Goal: Check status: Check status

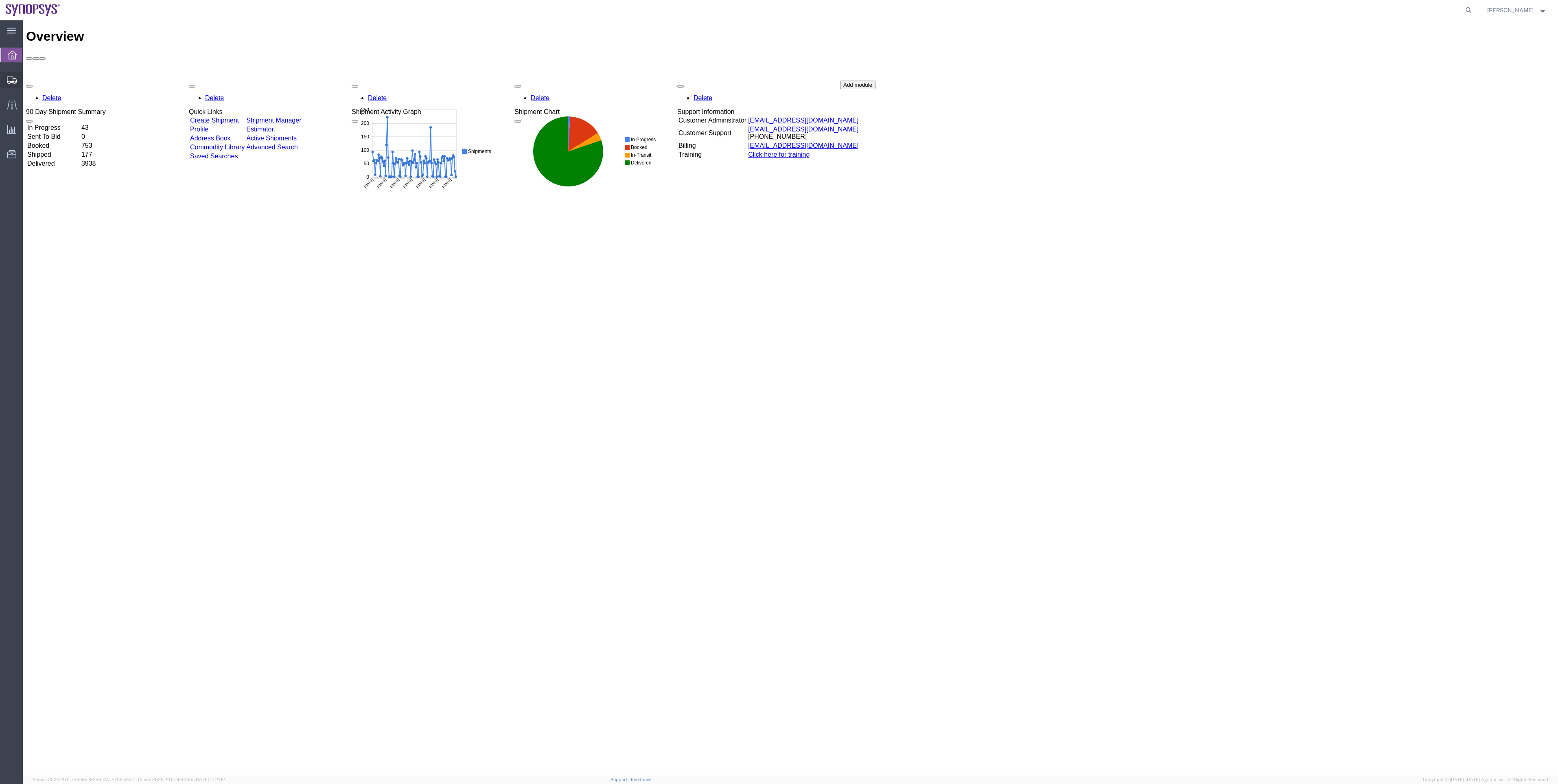
click at [0, 0] on span "Shipment Manager" at bounding box center [0, 0] width 0 height 0
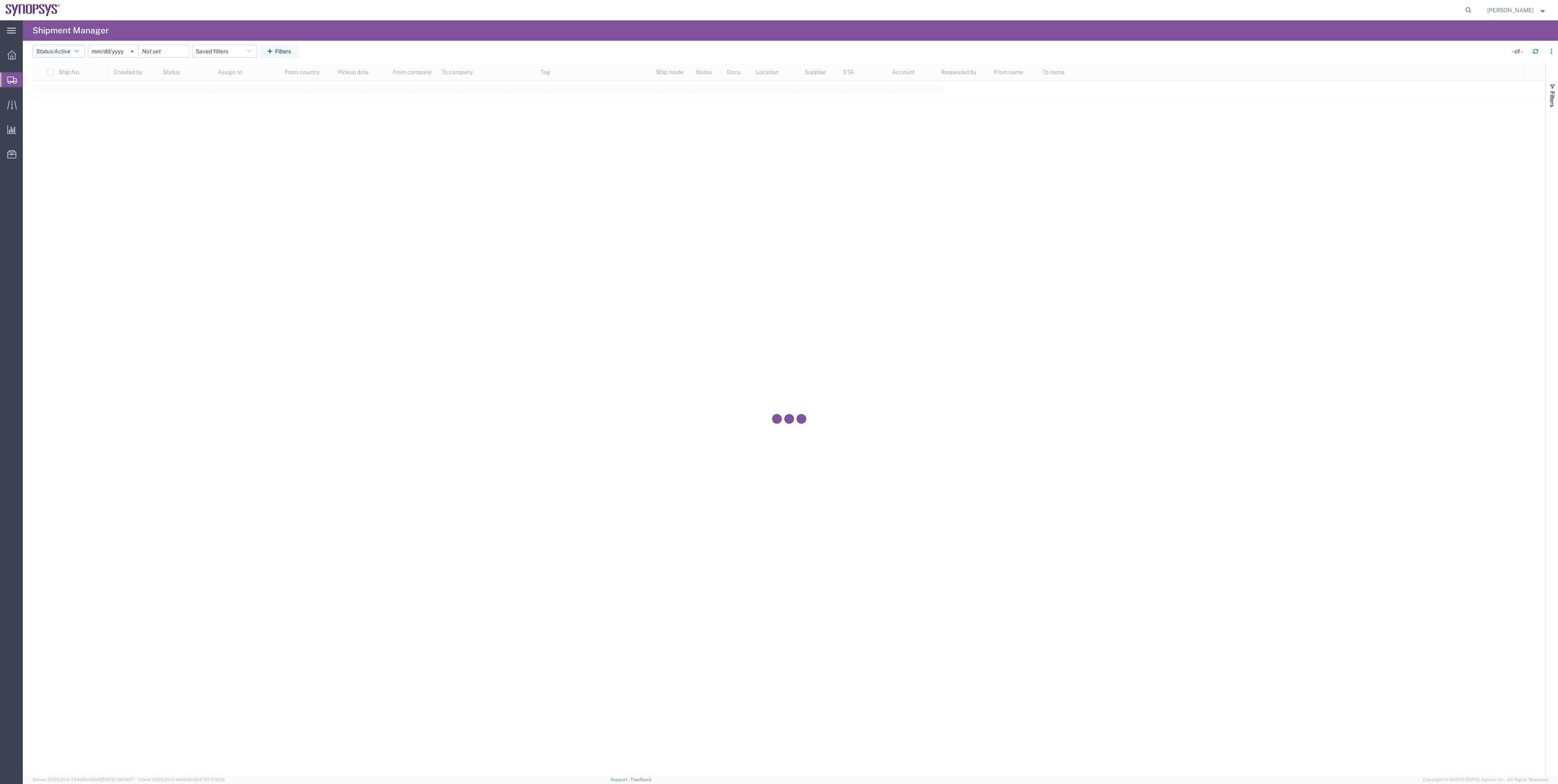
click at [66, 54] on span "Active" at bounding box center [62, 51] width 17 height 7
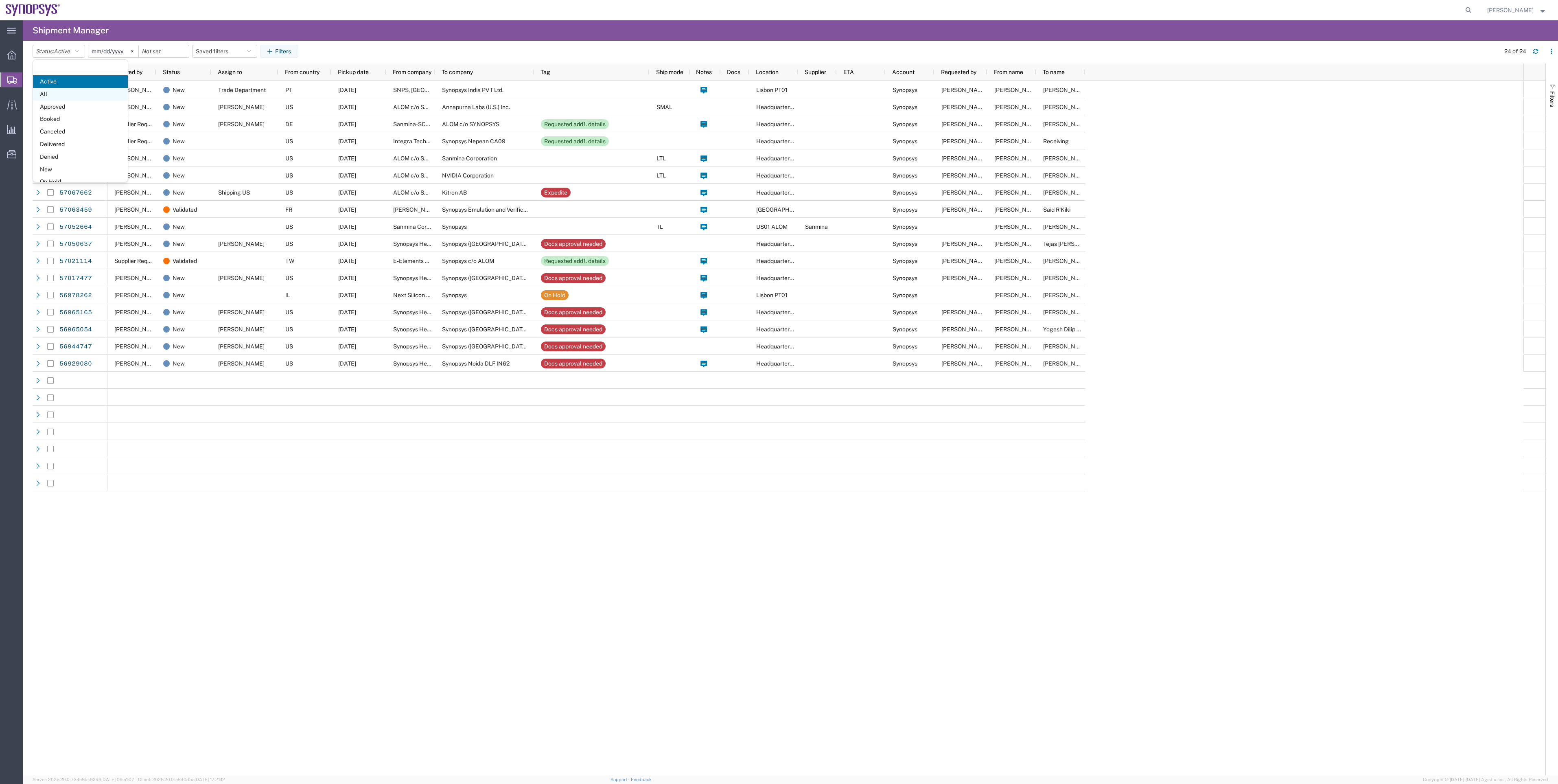
click at [80, 94] on span "All" at bounding box center [81, 93] width 94 height 13
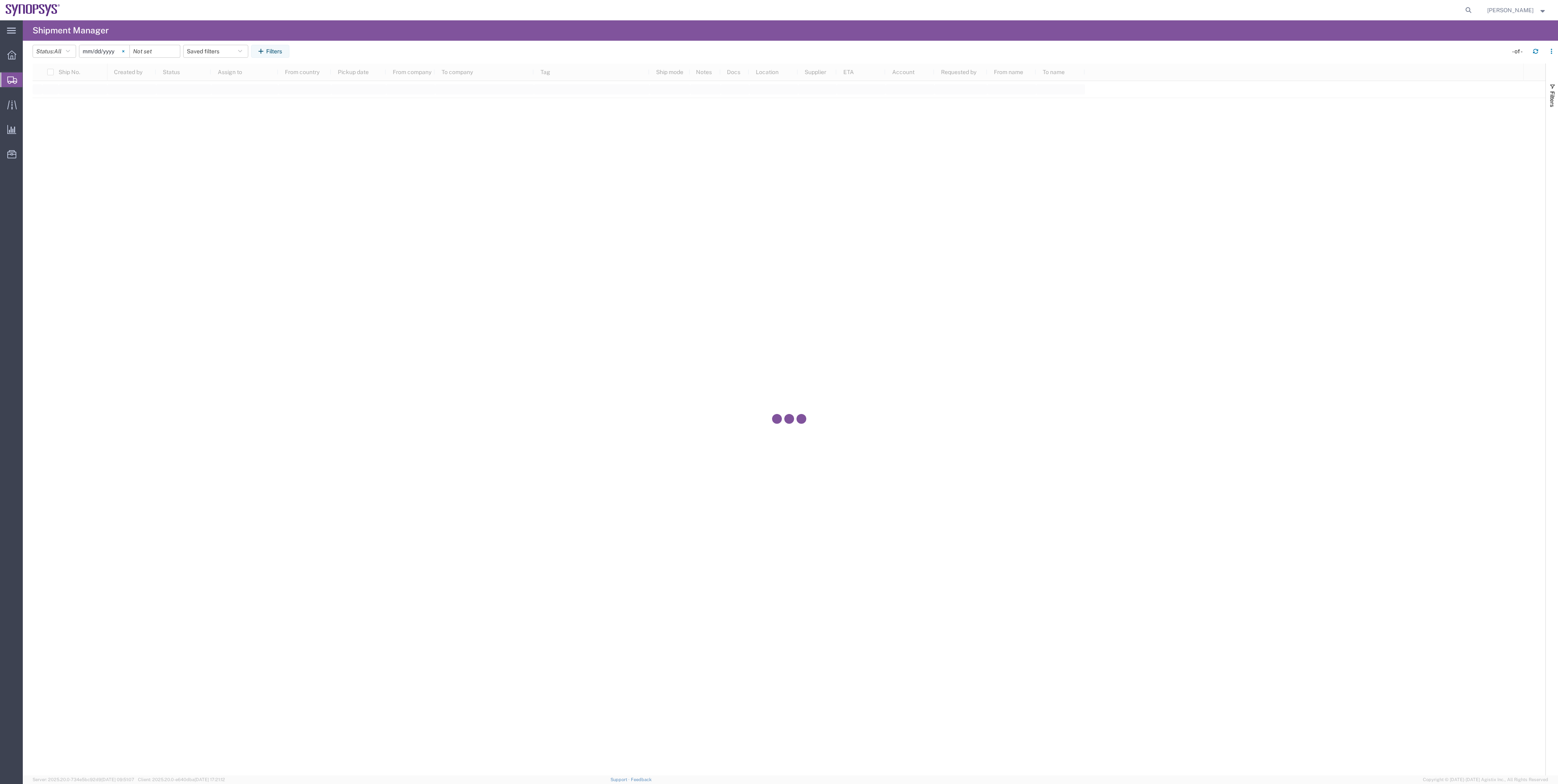
click at [125, 50] on icon at bounding box center [123, 51] width 2 height 2
click at [266, 52] on icon "button" at bounding box center [263, 51] width 8 height 6
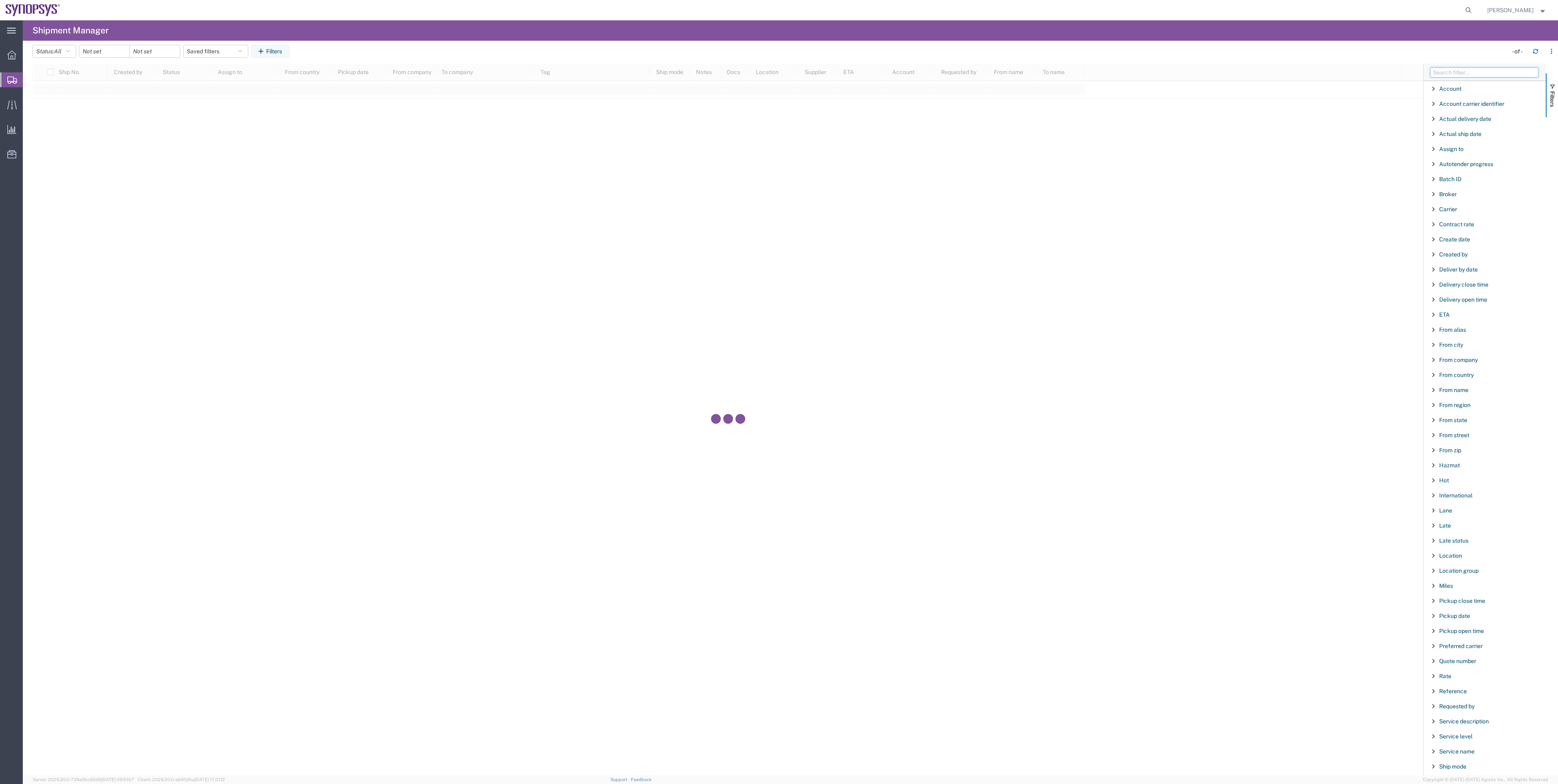
click at [1465, 71] on input "Filter Columns Input" at bounding box center [1484, 73] width 108 height 10
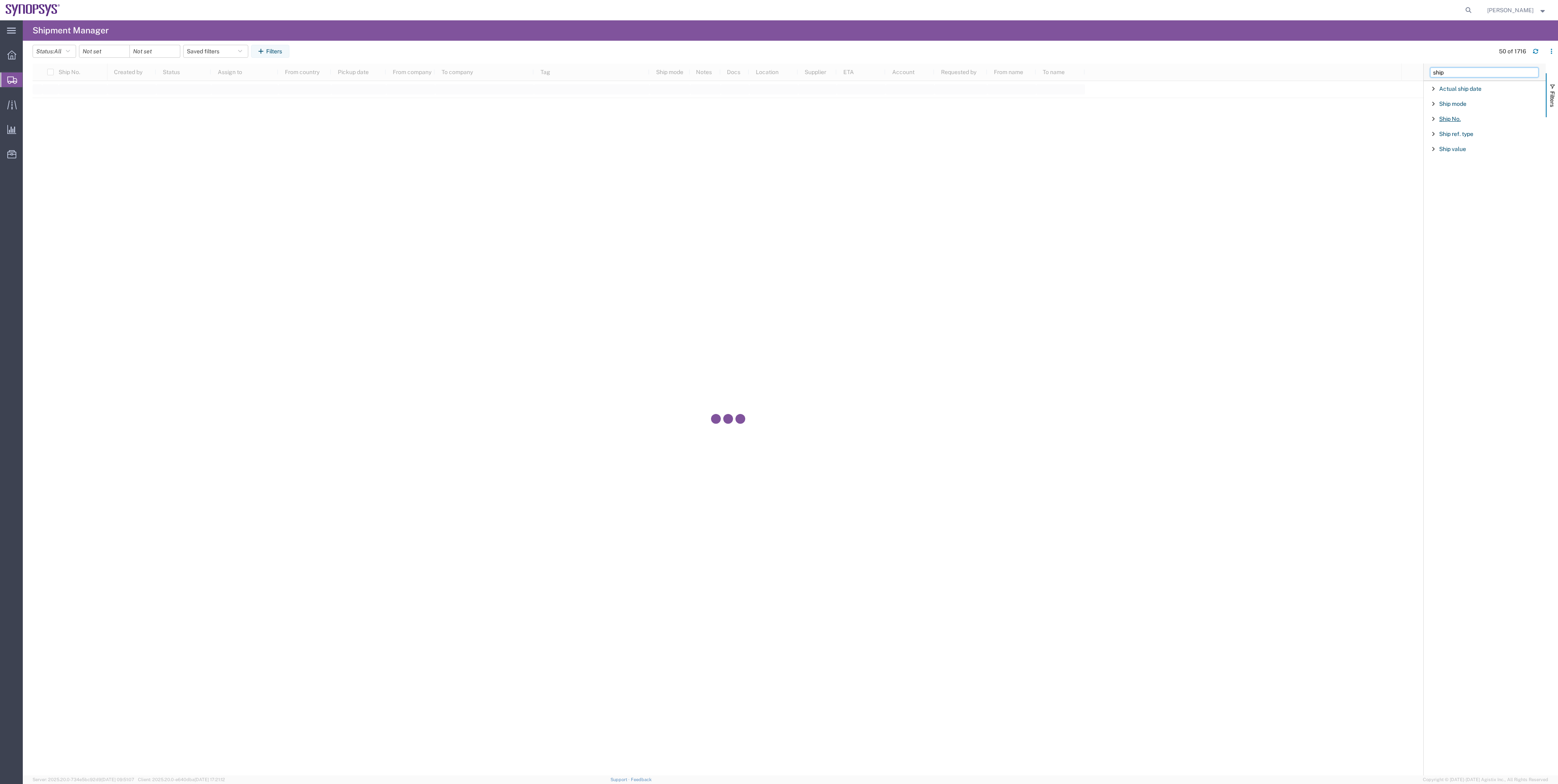
type input "ship"
click at [1454, 120] on span "Ship No." at bounding box center [1451, 118] width 22 height 7
click at [1480, 151] on input "57048526" at bounding box center [1488, 153] width 106 height 10
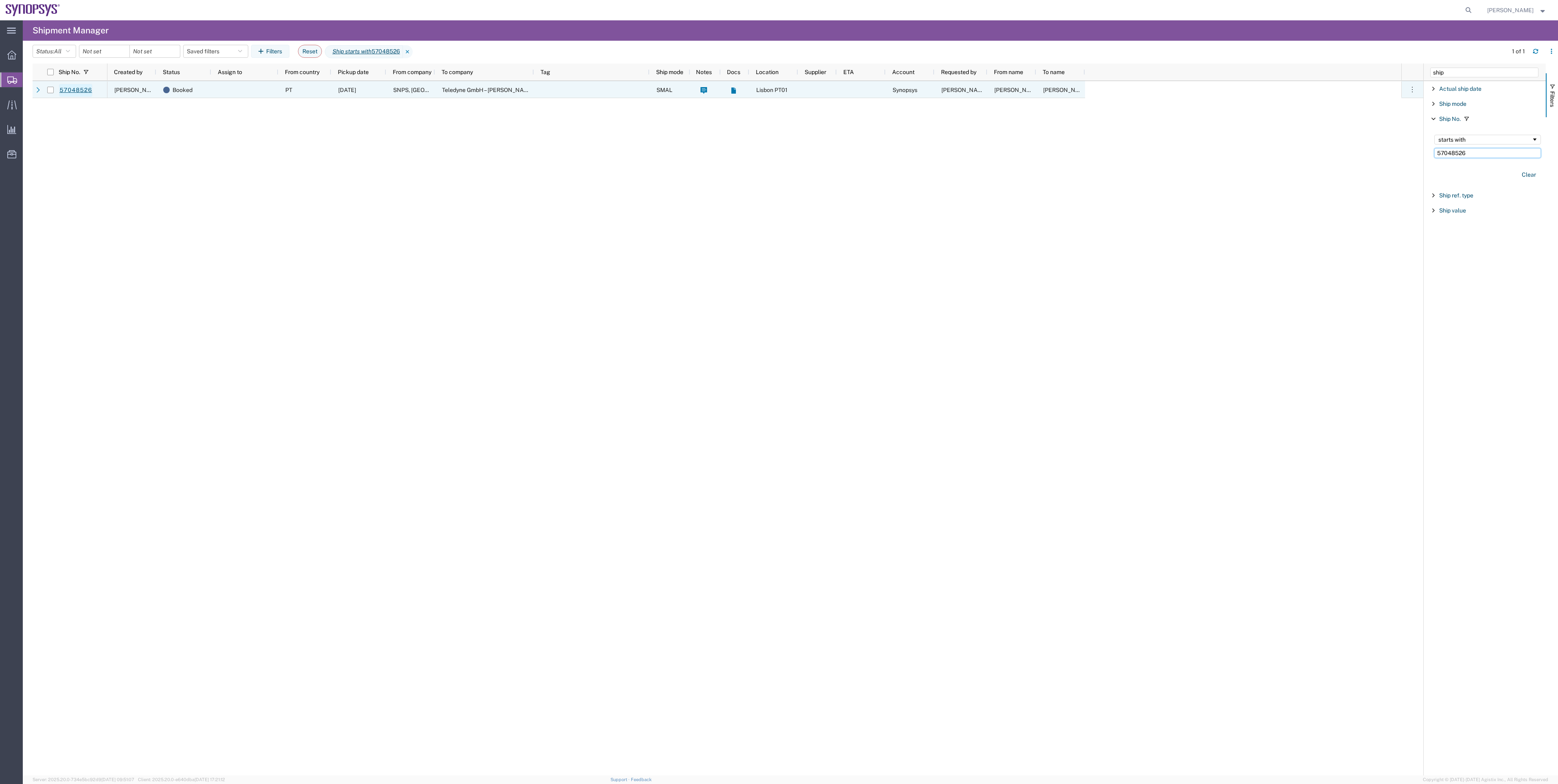
type input "57048526"
click at [88, 89] on link "57048526" at bounding box center [76, 90] width 33 height 13
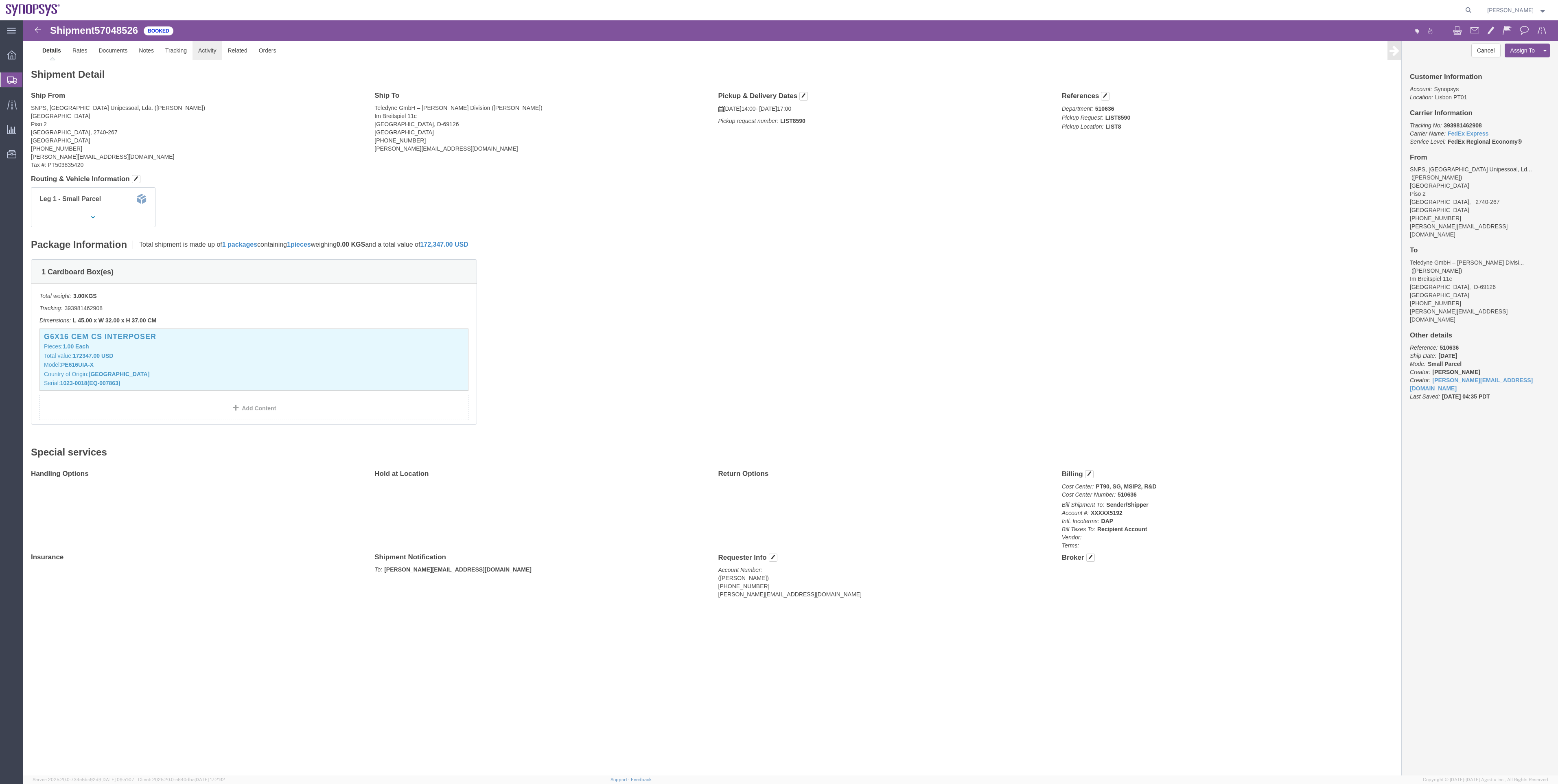
click link "Activity"
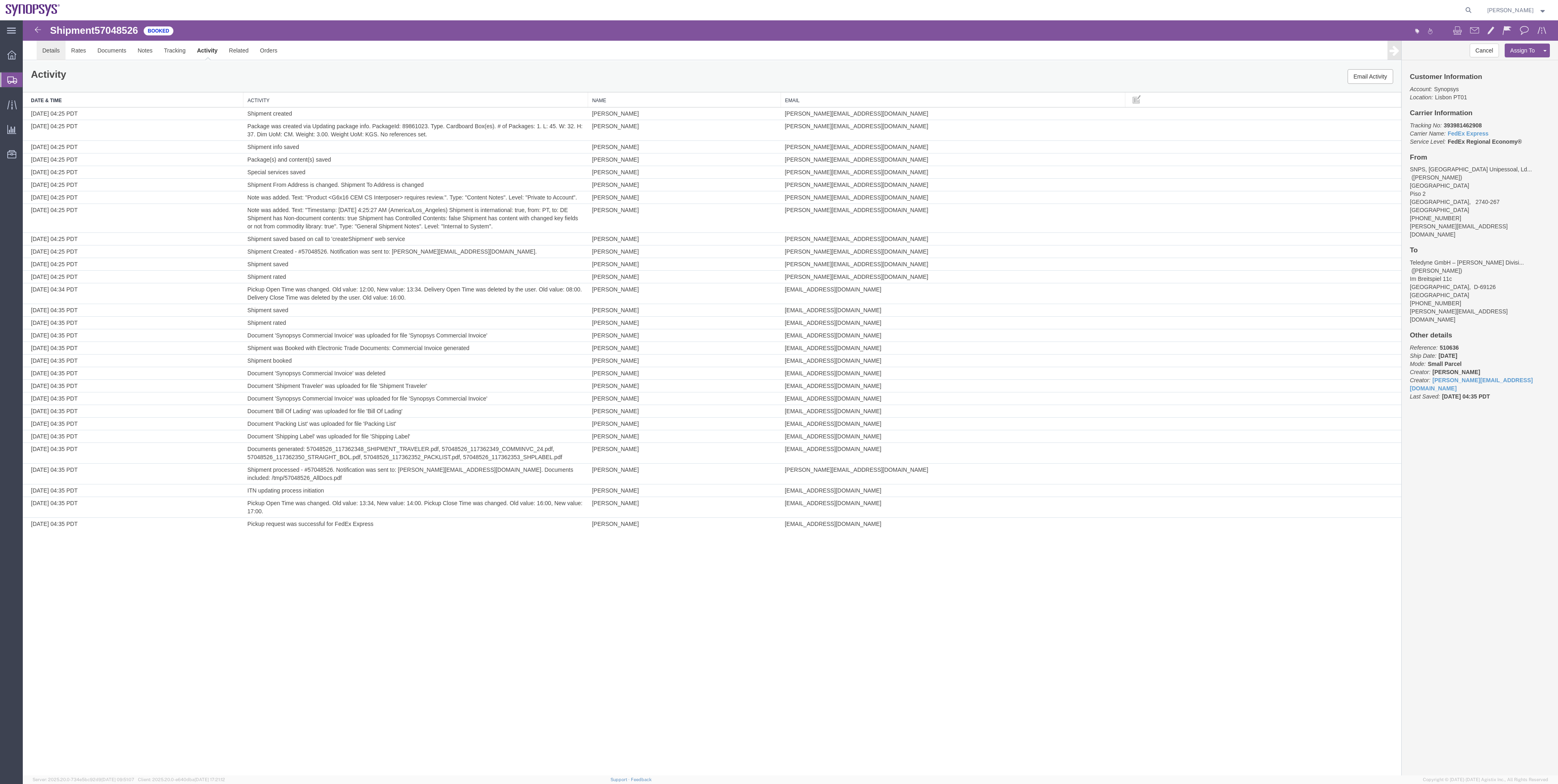
click at [61, 52] on link "Details" at bounding box center [50, 50] width 29 height 20
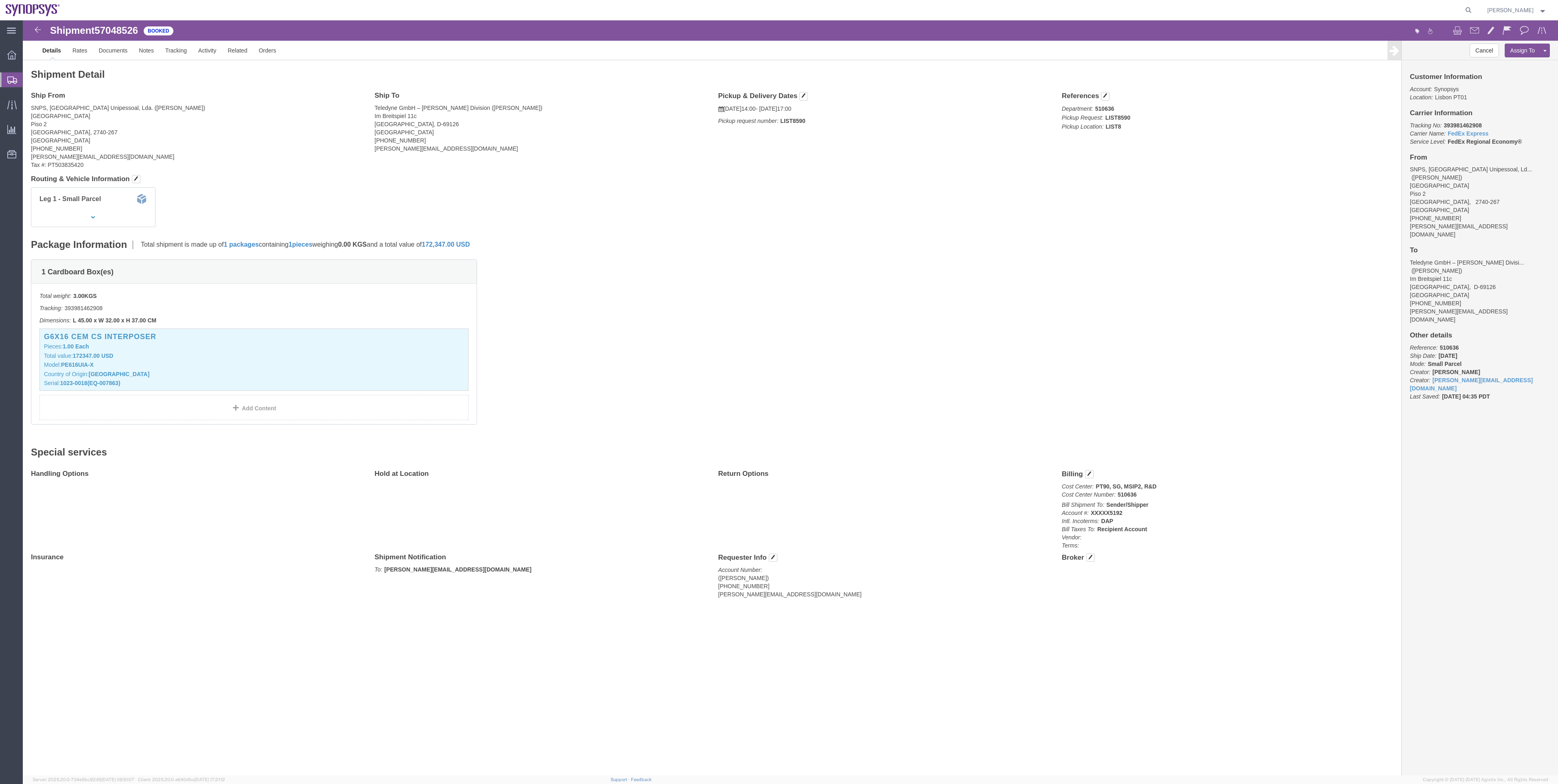
click span "57048526"
copy span "57048526"
click at [0, 0] on span "Shipment Manager" at bounding box center [0, 0] width 0 height 0
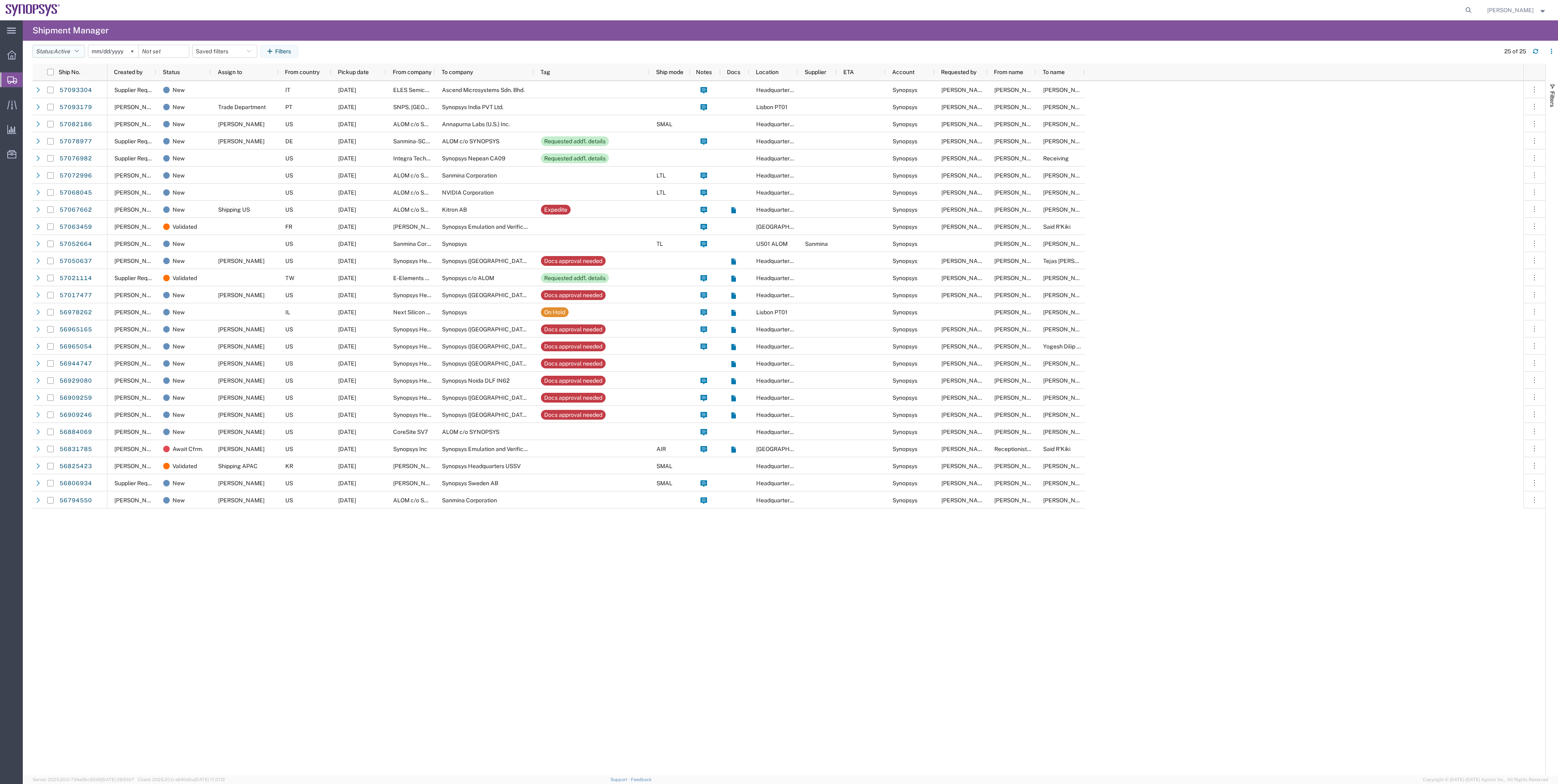
click at [69, 48] on span "Active" at bounding box center [62, 51] width 17 height 7
click at [78, 95] on span "All" at bounding box center [81, 93] width 94 height 13
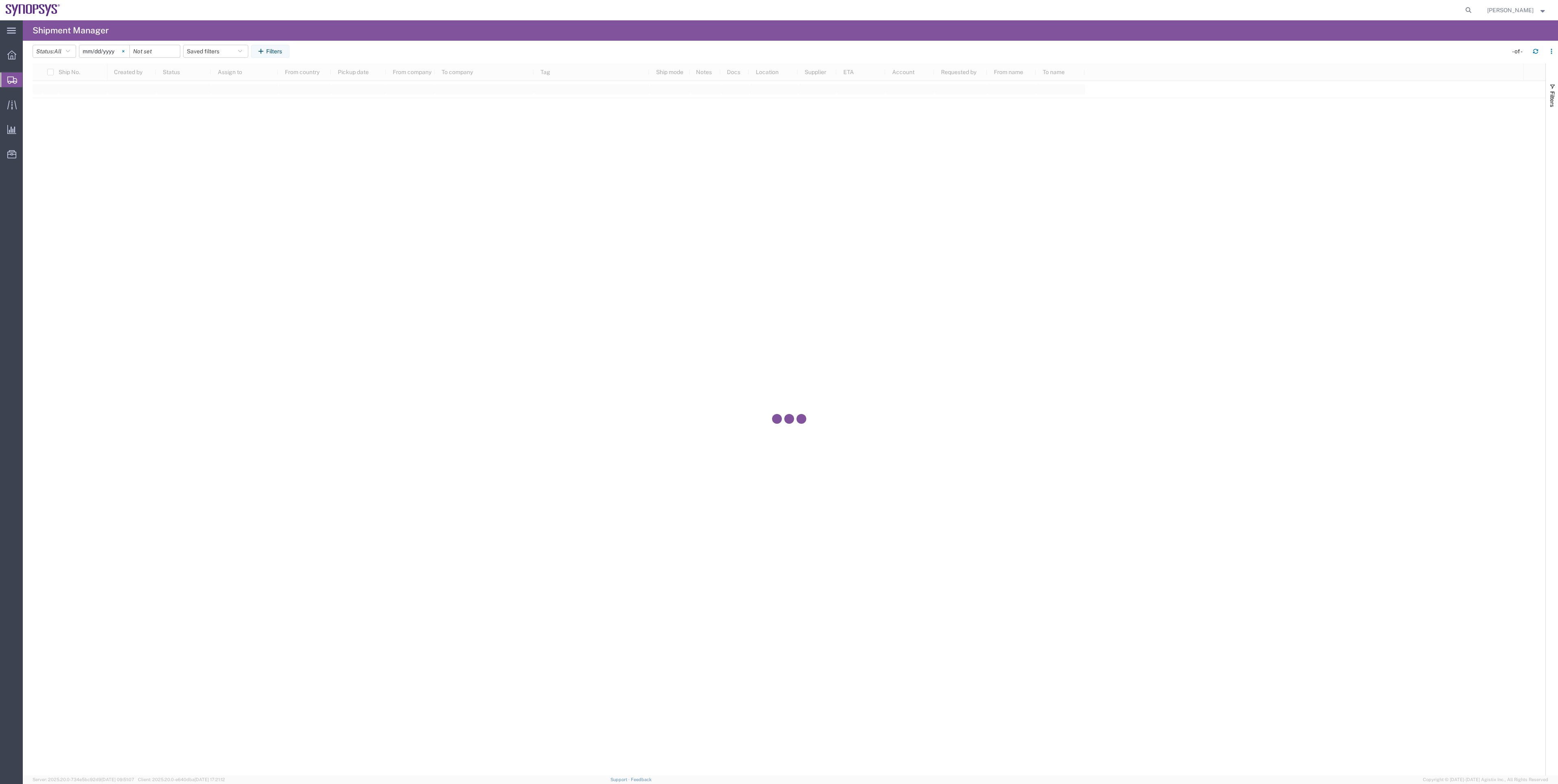
click at [126, 49] on svg-icon at bounding box center [123, 51] width 12 height 12
click at [278, 49] on button "Filters" at bounding box center [270, 50] width 38 height 13
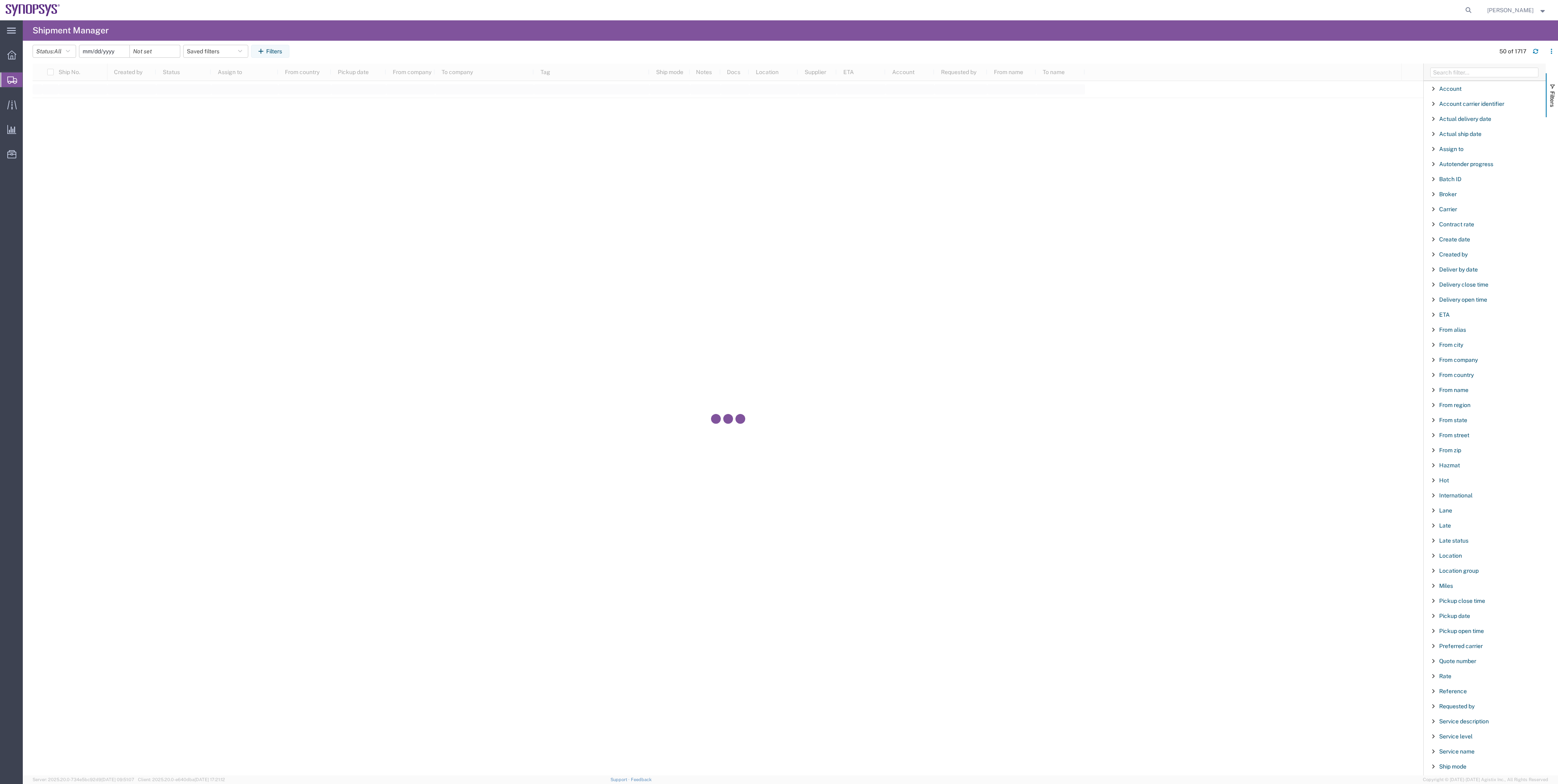
click at [110, 55] on input "date" at bounding box center [104, 51] width 50 height 12
click at [56, 47] on button "Status: All" at bounding box center [54, 50] width 43 height 13
click at [66, 121] on span "Booked" at bounding box center [81, 119] width 94 height 13
click at [130, 52] on input "date" at bounding box center [116, 51] width 50 height 12
click at [223, 116] on span "10" at bounding box center [225, 118] width 13 height 10
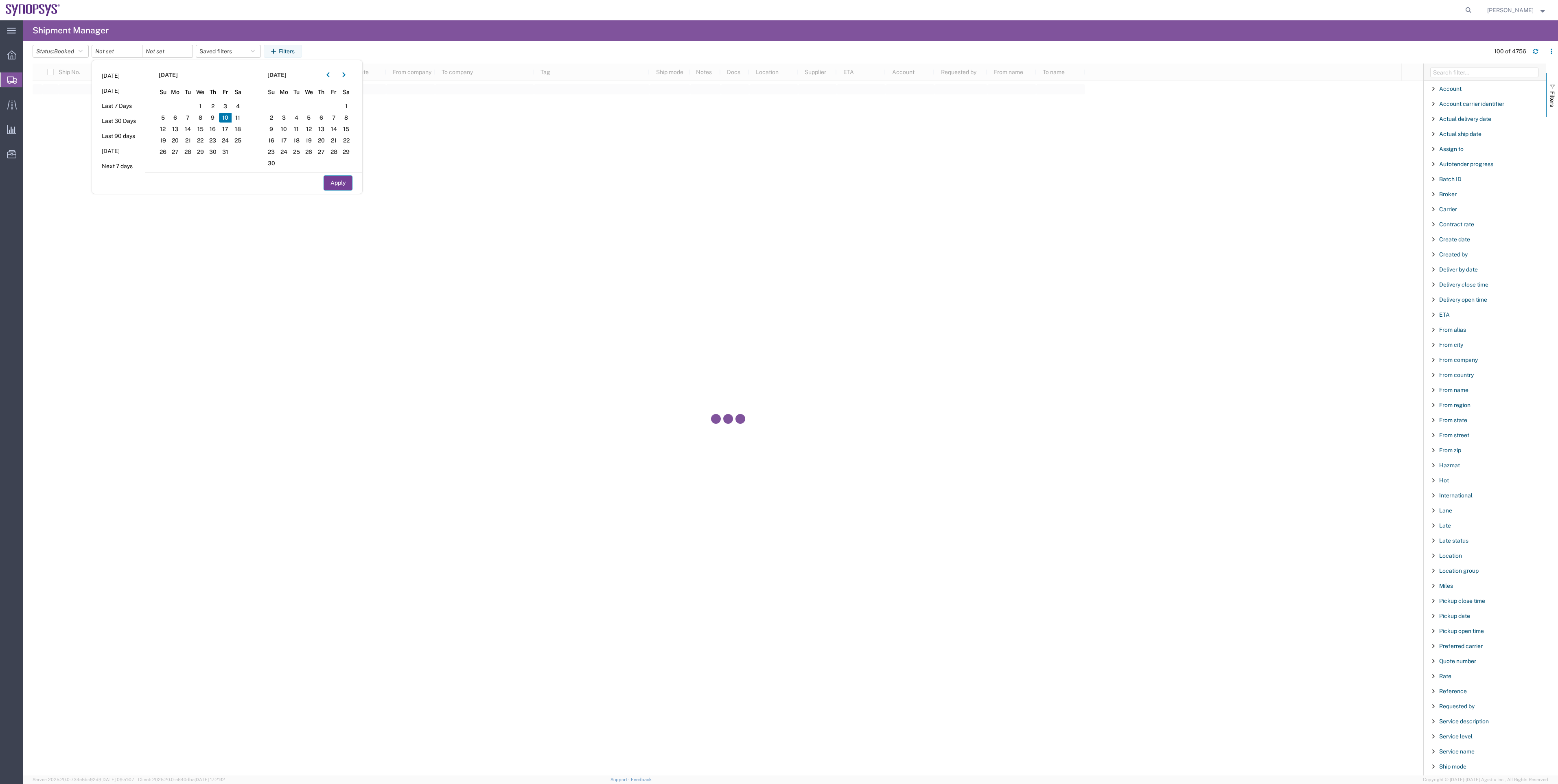
click at [346, 186] on button "Apply" at bounding box center [338, 182] width 29 height 15
type input "2025-10-10"
click at [1437, 75] on input "Filter Columns Input" at bounding box center [1484, 73] width 108 height 10
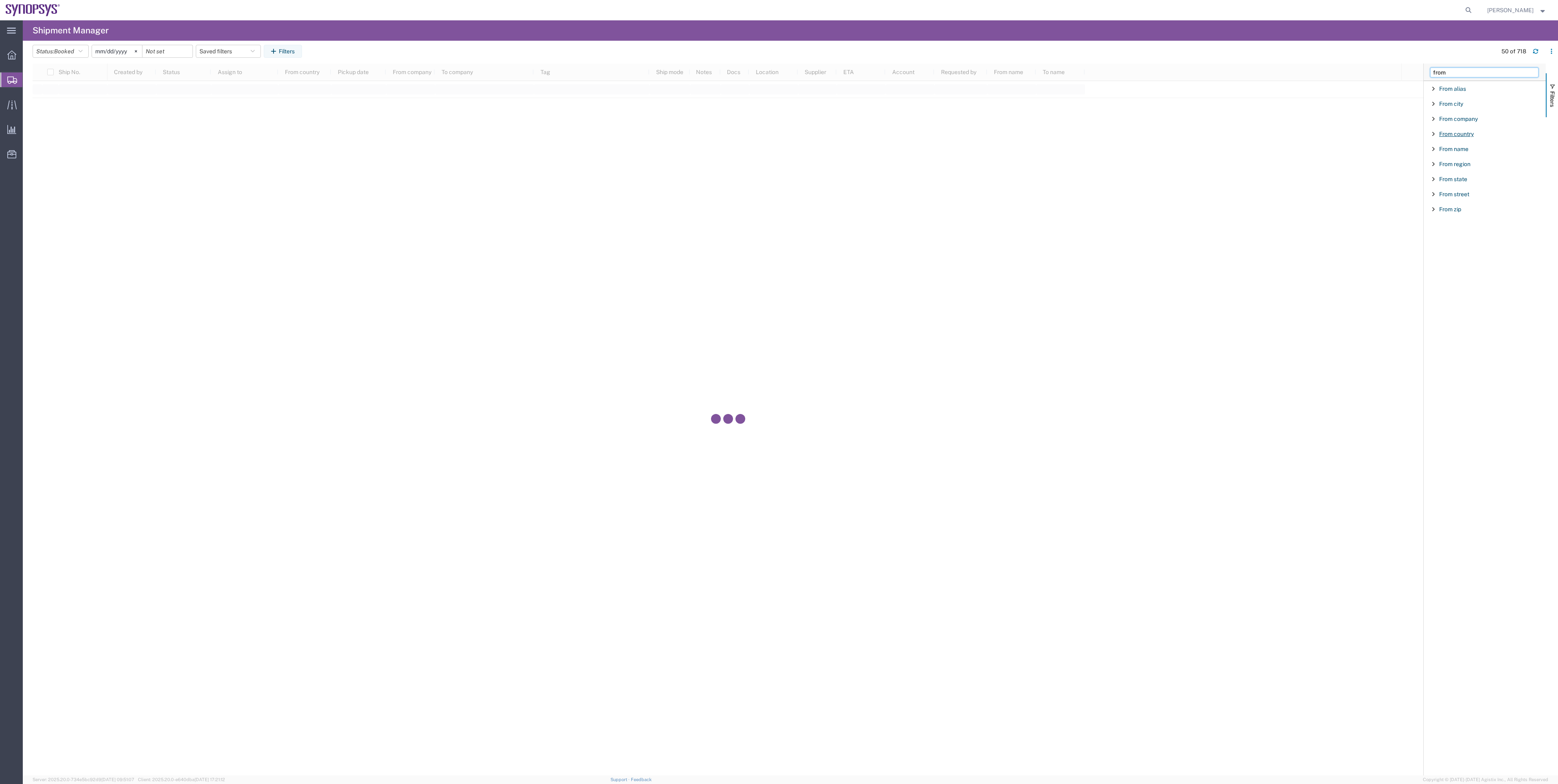
type input "from"
click at [1465, 137] on span "From country" at bounding box center [1457, 134] width 34 height 7
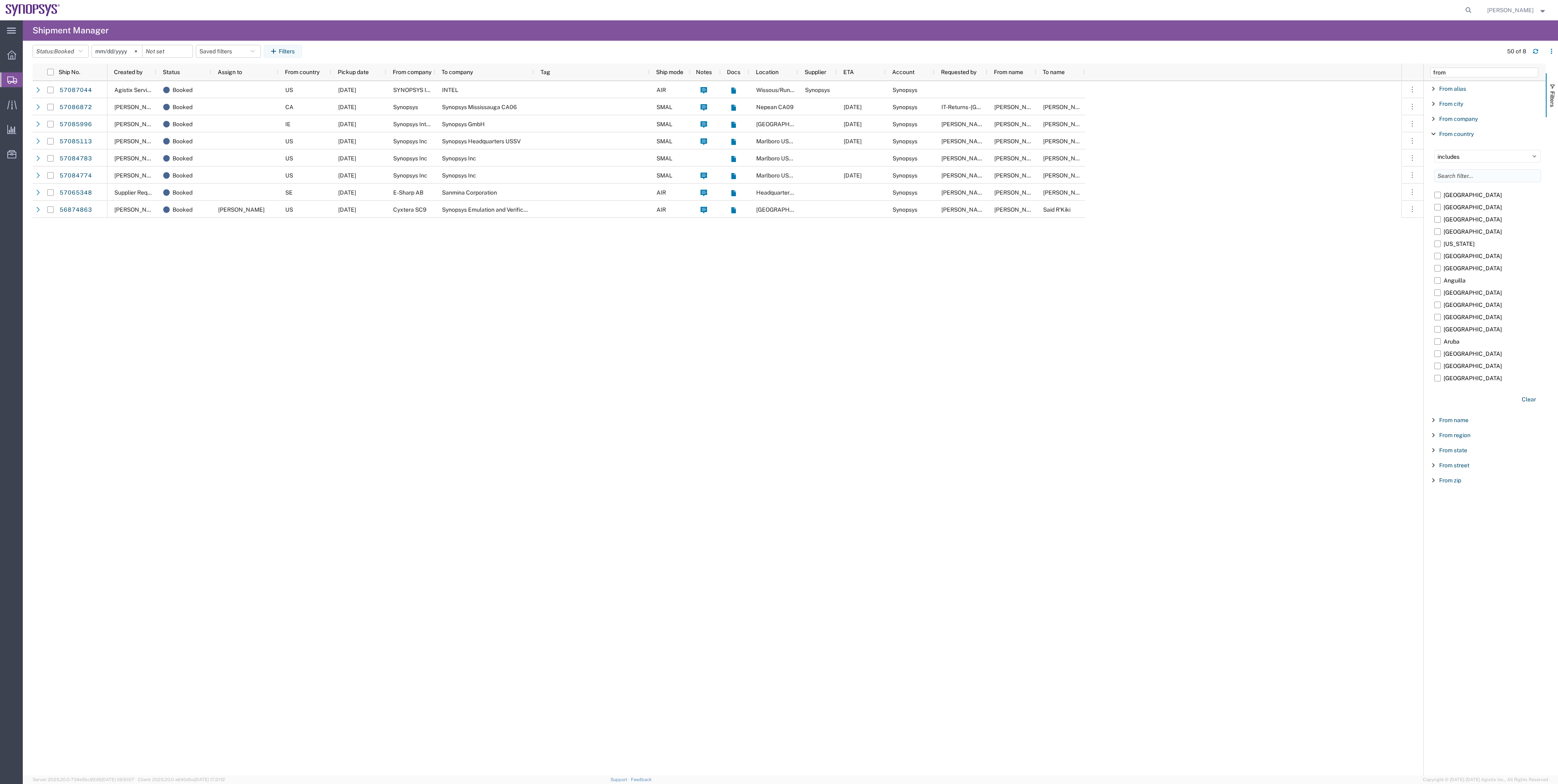
click at [1457, 177] on input "Filter List 9 Filters" at bounding box center [1488, 175] width 106 height 13
type input "ire"
click at [1451, 207] on label "Ireland" at bounding box center [1488, 207] width 106 height 12
click at [0, 0] on input "Ireland" at bounding box center [0, 0] width 0 height 0
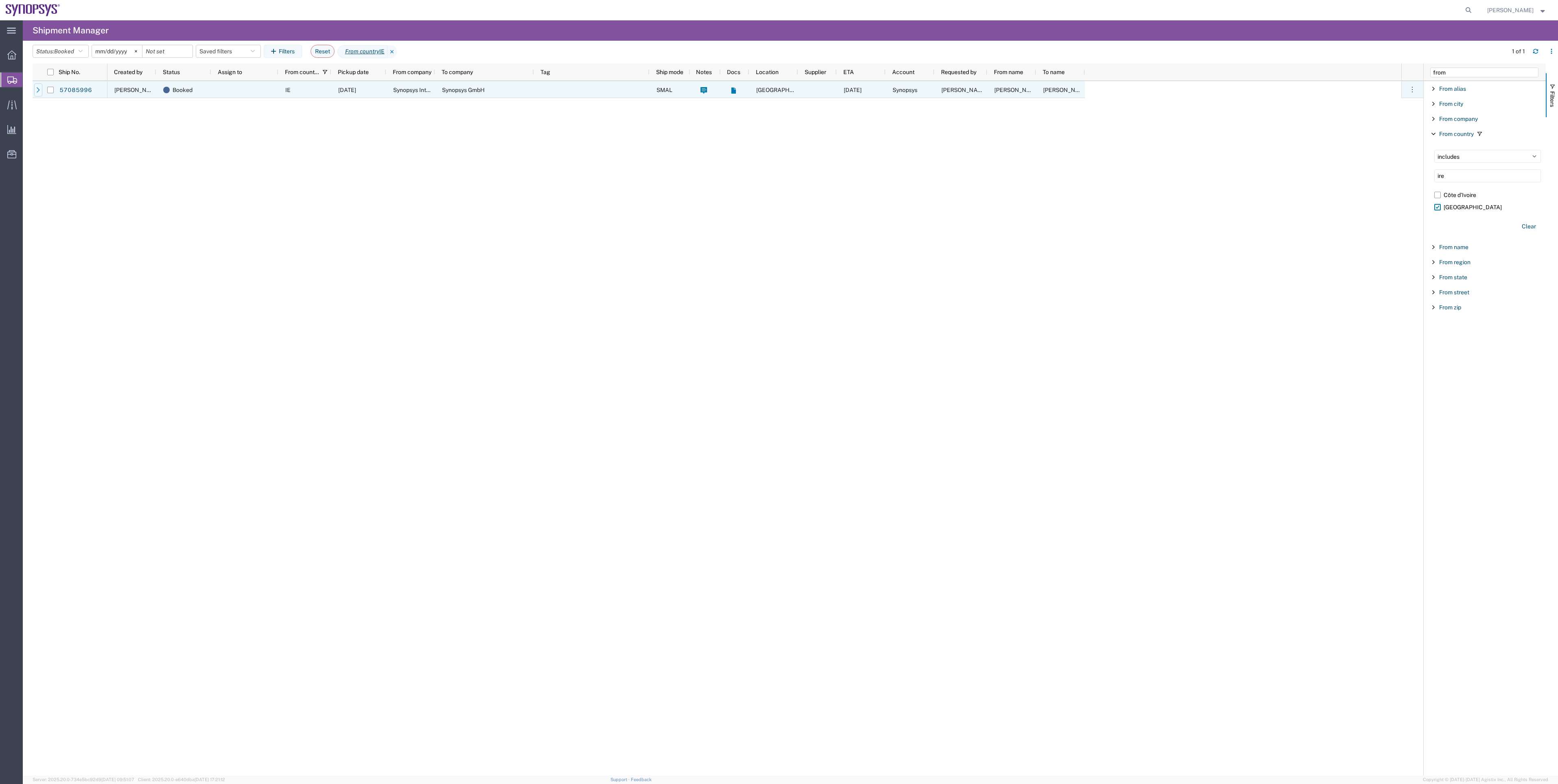
click at [36, 90] on icon at bounding box center [38, 90] width 6 height 6
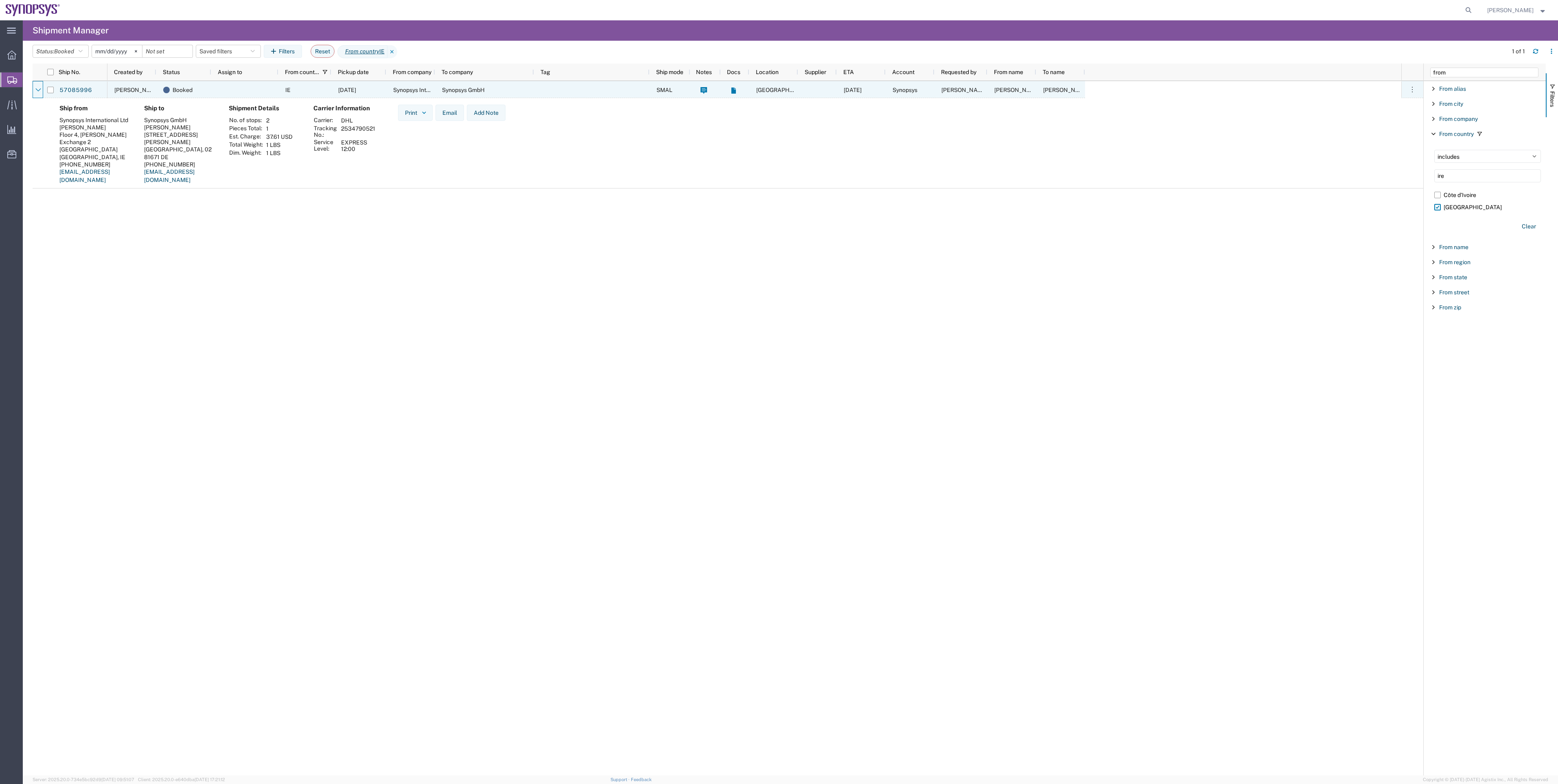
click at [36, 90] on icon at bounding box center [37, 90] width 5 height 3
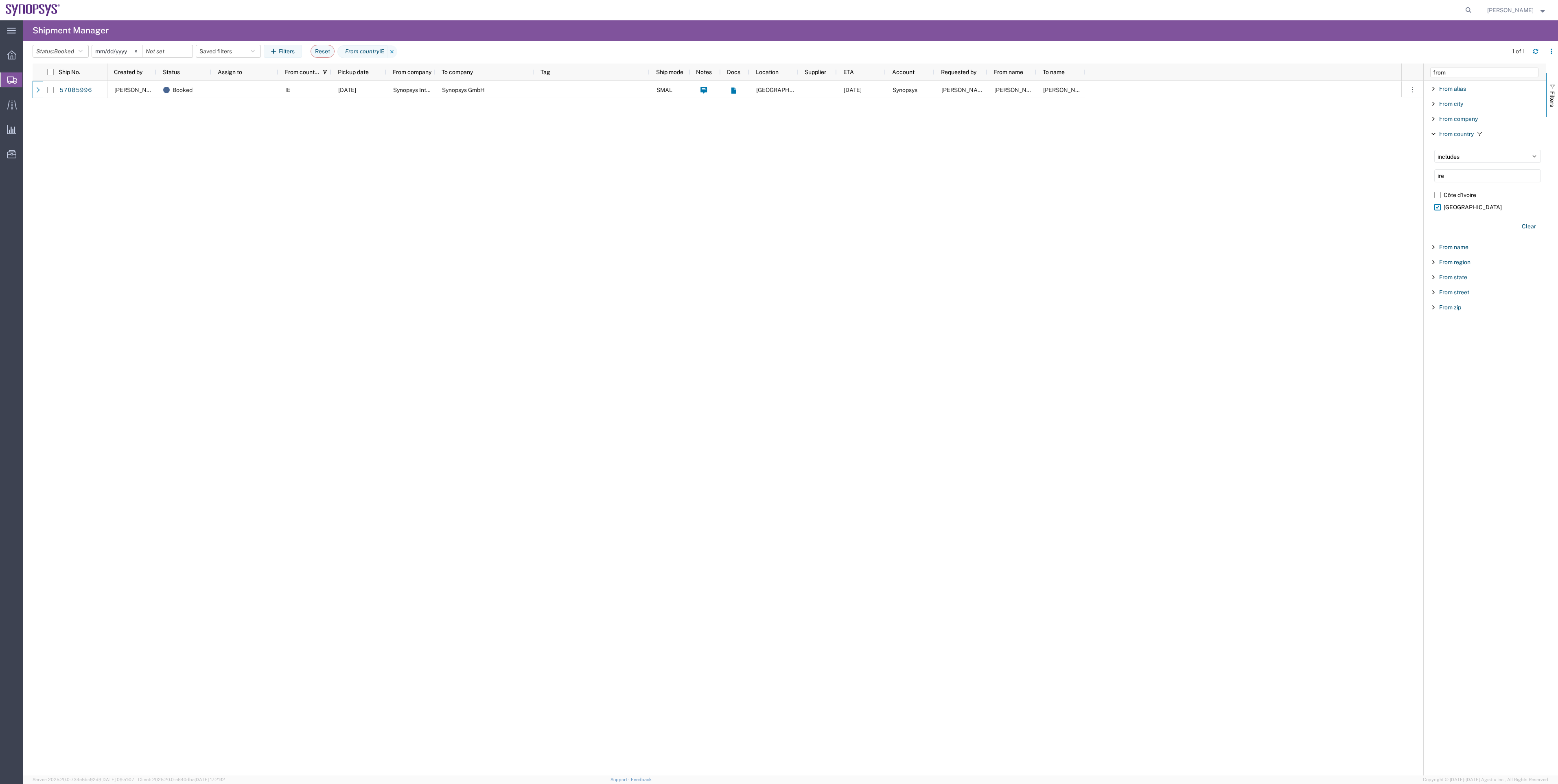
click at [0, 0] on span "Shipment Manager" at bounding box center [0, 0] width 0 height 0
click at [85, 55] on button "Status: Booked" at bounding box center [60, 50] width 56 height 13
click at [82, 92] on span "All" at bounding box center [81, 93] width 94 height 13
click at [385, 50] on icon at bounding box center [380, 51] width 10 height 13
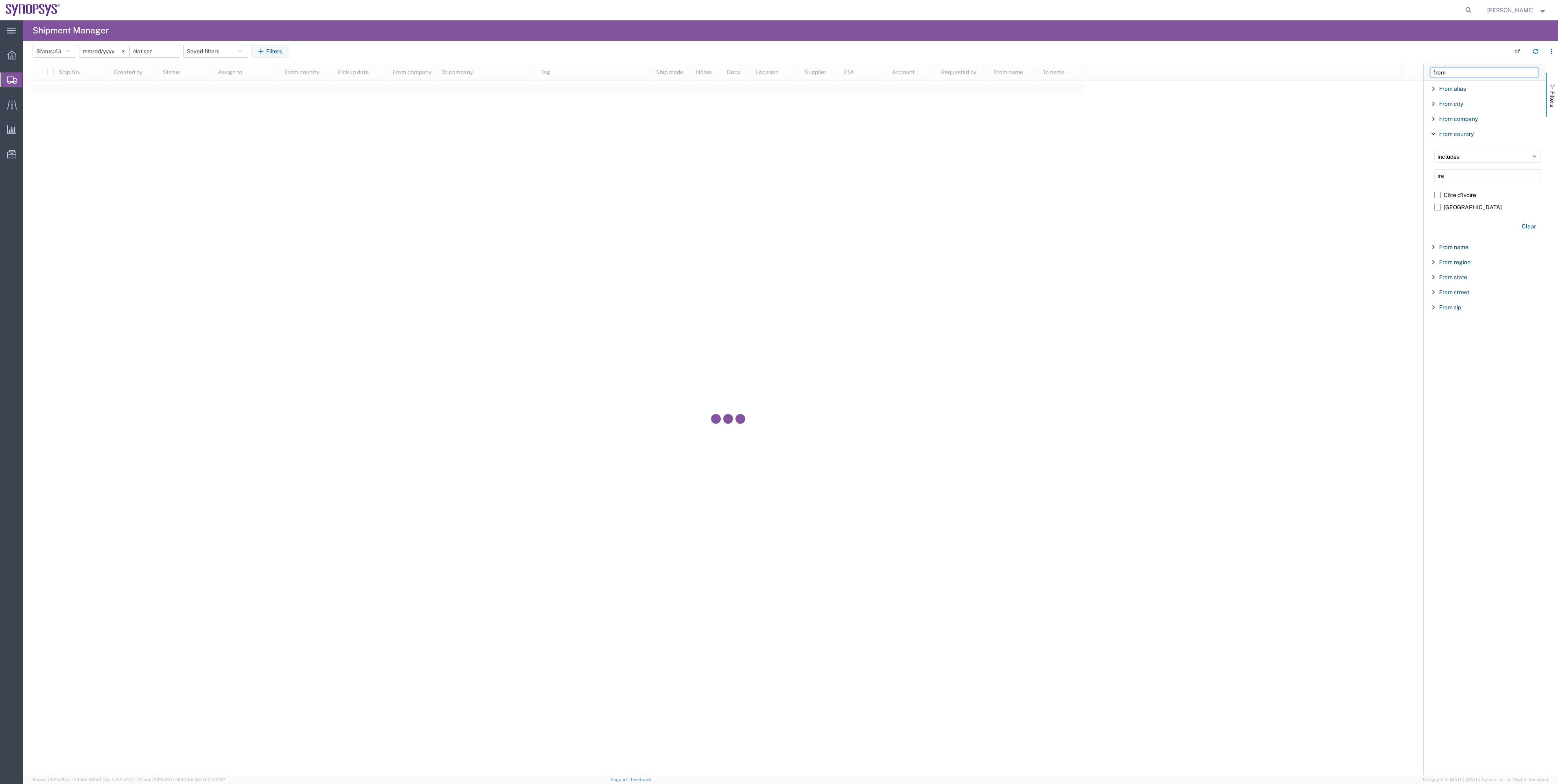
click at [1456, 71] on input "from" at bounding box center [1484, 73] width 108 height 10
drag, startPoint x: 1450, startPoint y: 71, endPoint x: 1423, endPoint y: 70, distance: 27.0
click at [1424, 70] on div "from Account Enabled Account Account carrier identifier Enabled Account carrier…" at bounding box center [1485, 419] width 122 height 711
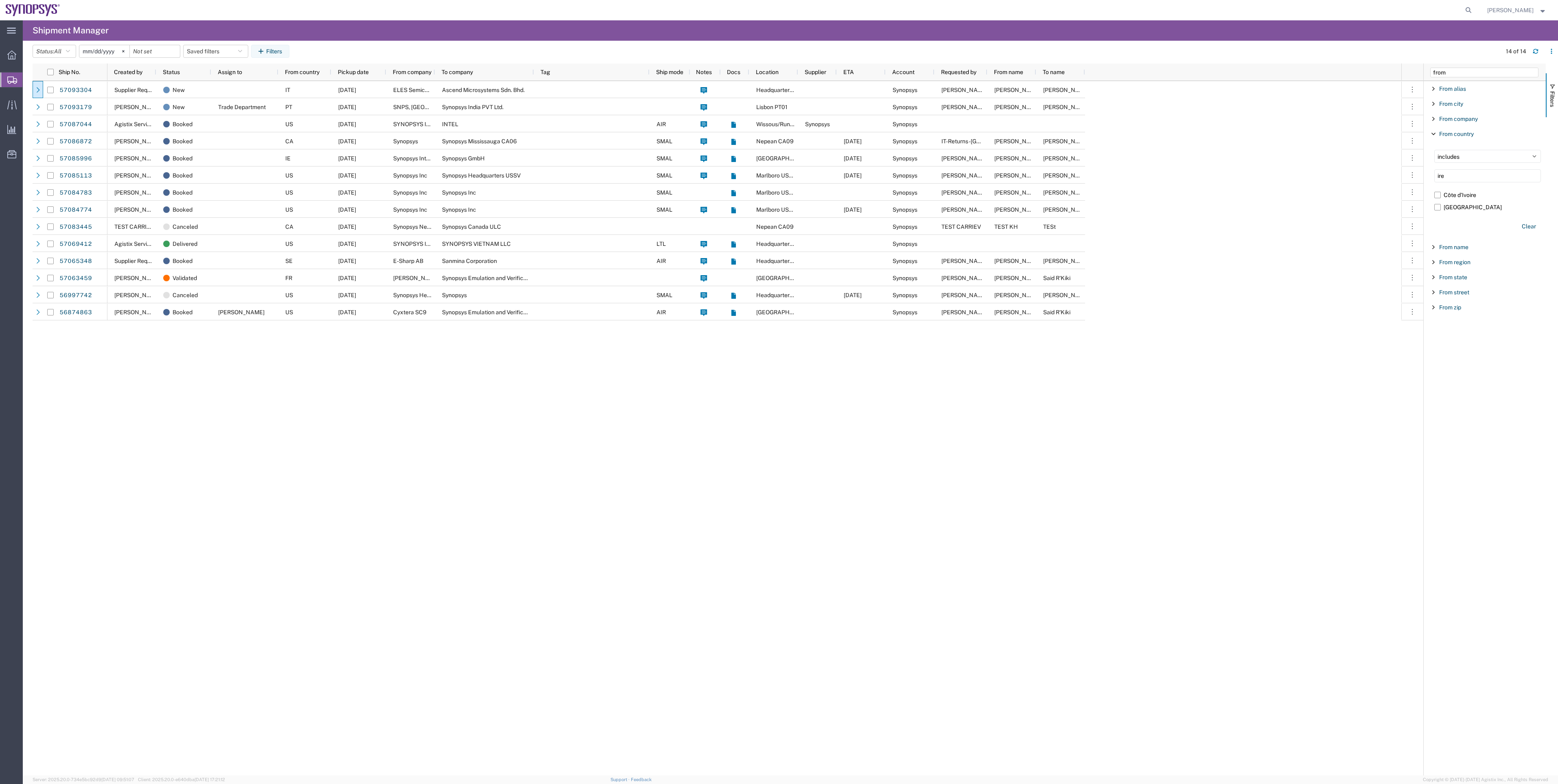
drag, startPoint x: 1460, startPoint y: 172, endPoint x: 1432, endPoint y: 171, distance: 28.0
click at [1432, 171] on div "includes excludes ire Côte d’Ivoire Ireland Clear" at bounding box center [1488, 191] width 116 height 93
drag, startPoint x: 1469, startPoint y: 73, endPoint x: 1424, endPoint y: 65, distance: 45.7
click at [1424, 65] on div "from Account Enabled Account Account carrier identifier Enabled Account carrier…" at bounding box center [1485, 419] width 122 height 711
type input "ship"
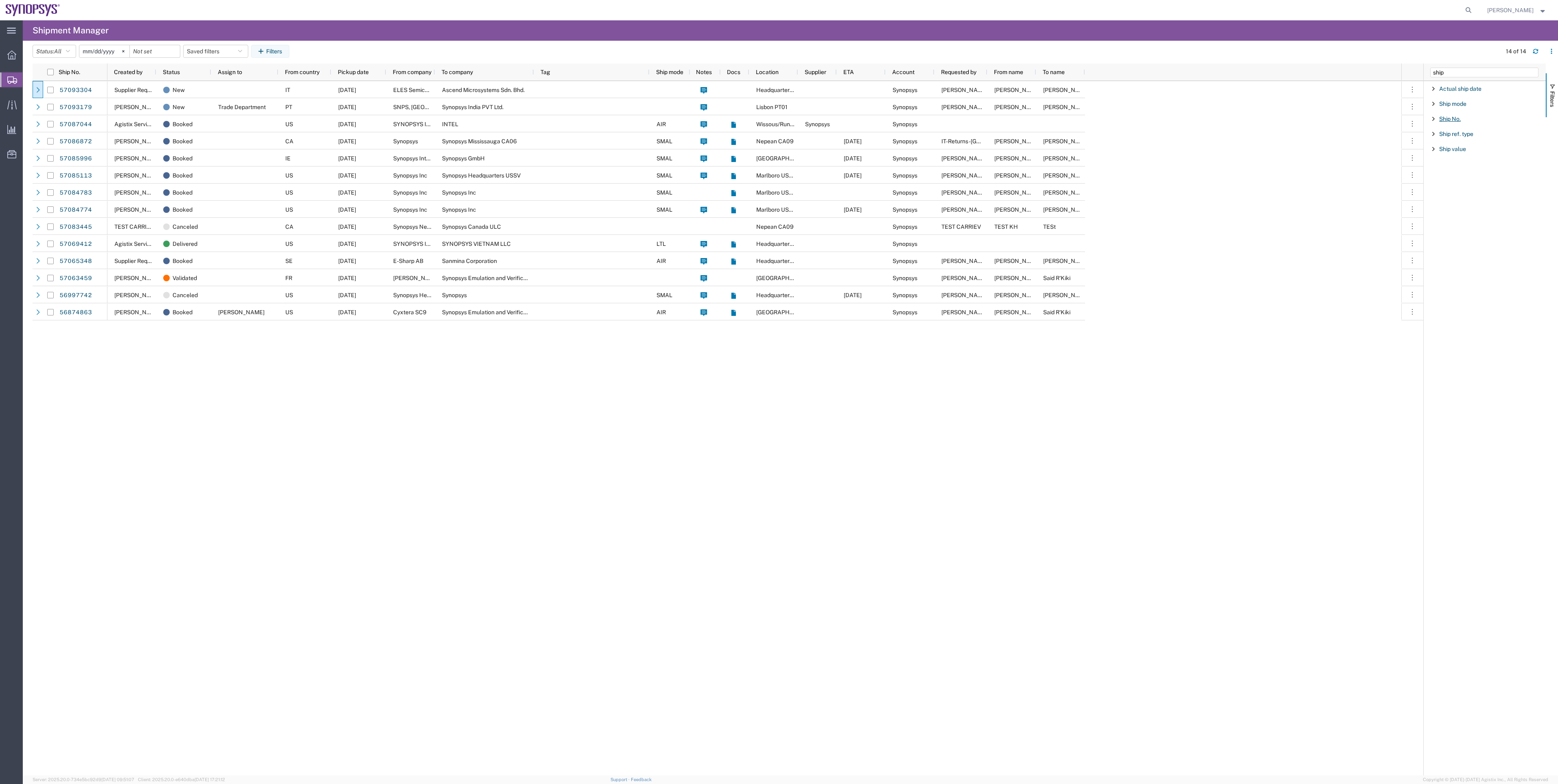
click at [1447, 118] on span "Ship No." at bounding box center [1451, 118] width 22 height 7
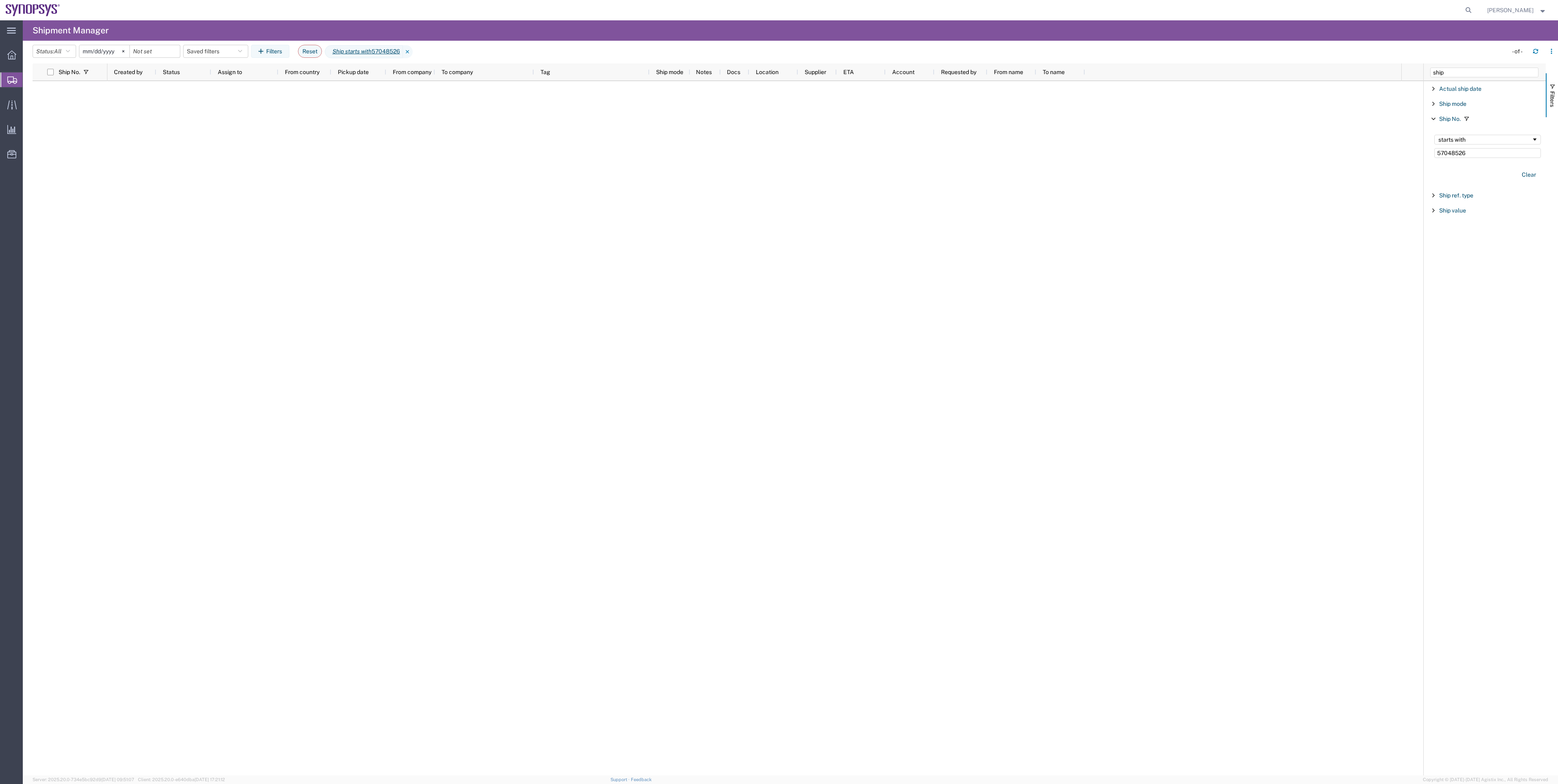
type input "57048526"
click at [0, 0] on span "Shipment Manager" at bounding box center [0, 0] width 0 height 0
click at [412, 54] on icon at bounding box center [407, 51] width 10 height 13
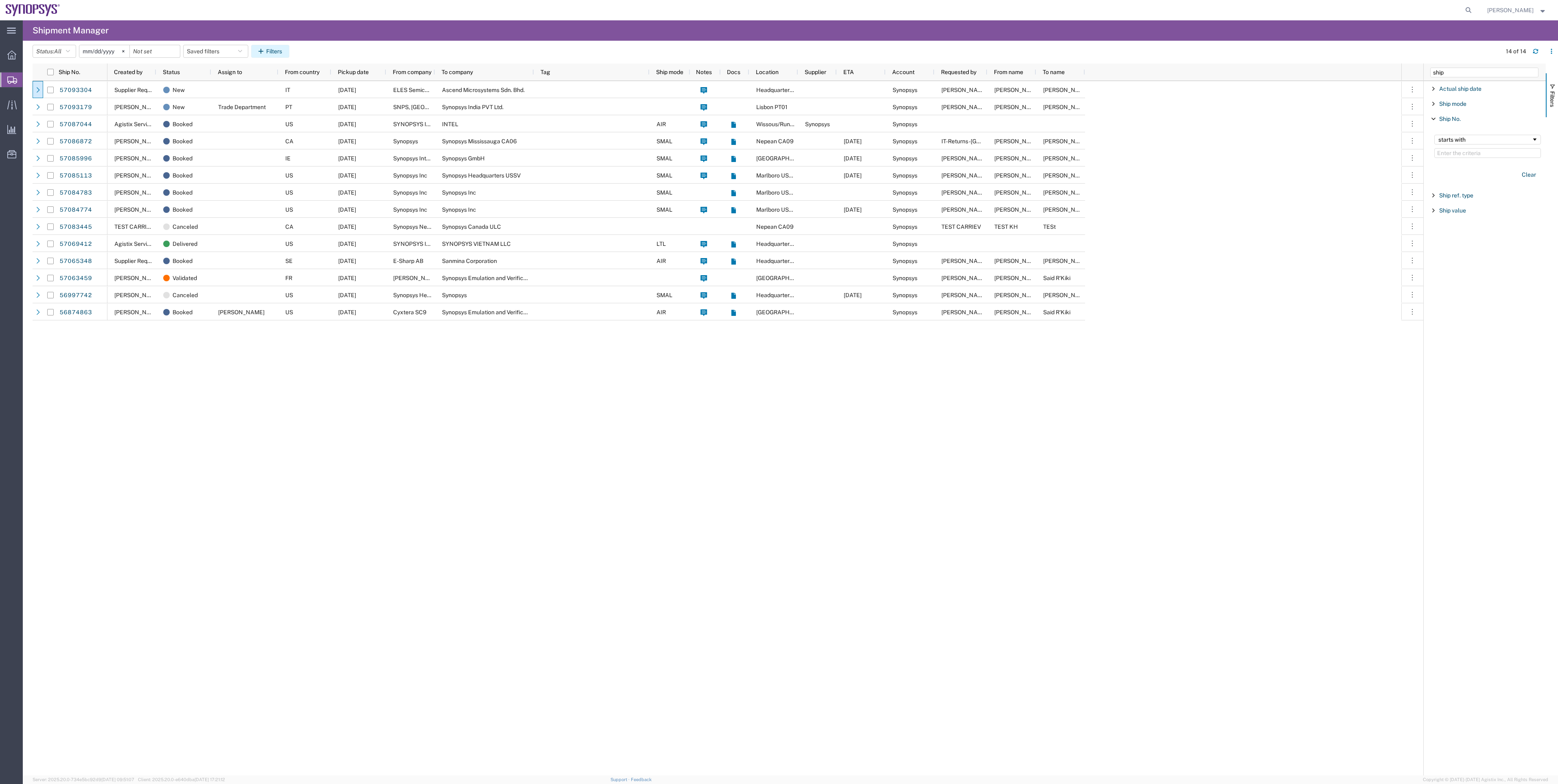
click at [269, 47] on button "Filters" at bounding box center [270, 50] width 38 height 13
click at [0, 0] on span "Shipment Manager" at bounding box center [0, 0] width 0 height 0
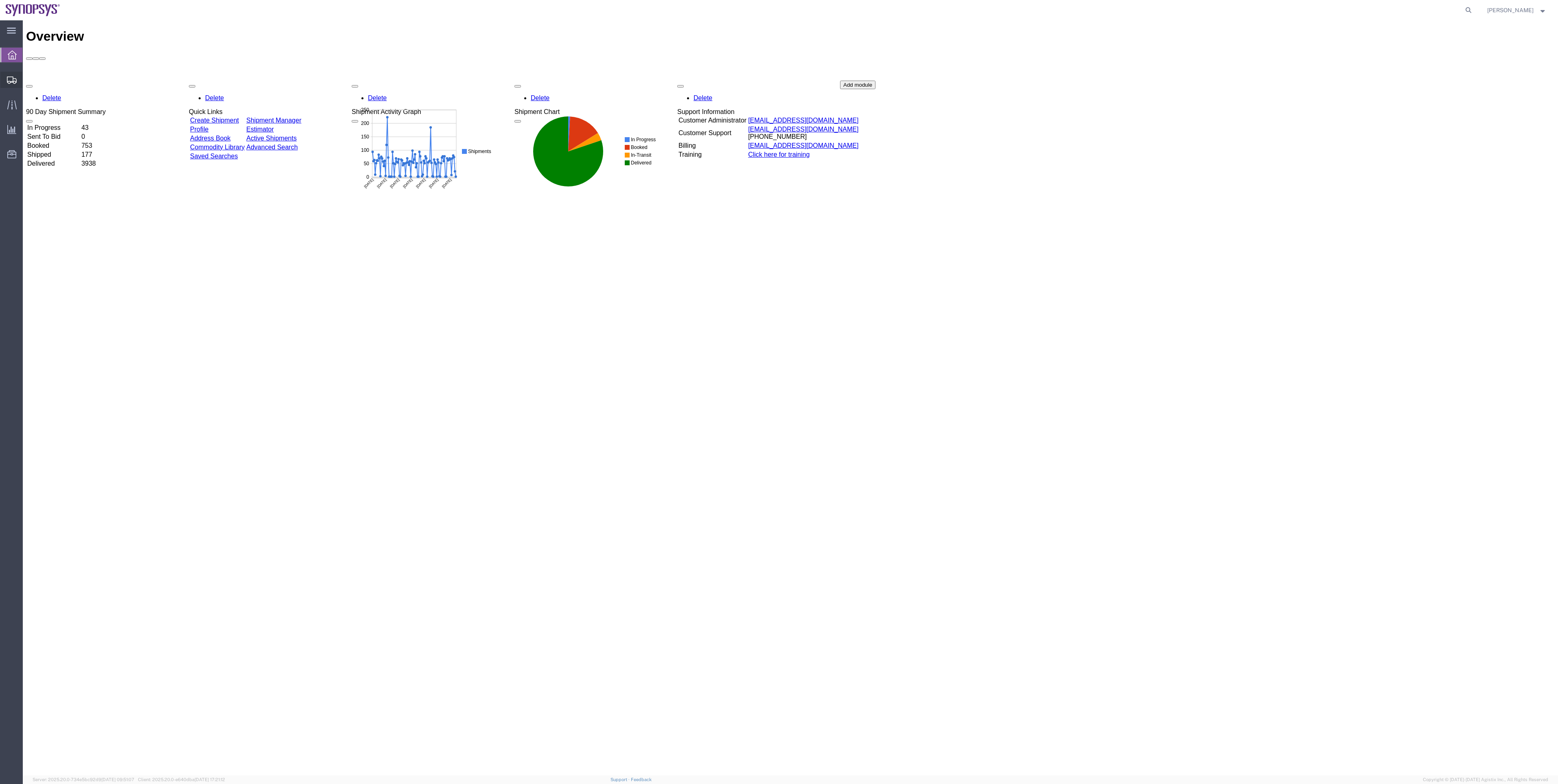
click at [0, 0] on span "Shipment Manager" at bounding box center [0, 0] width 0 height 0
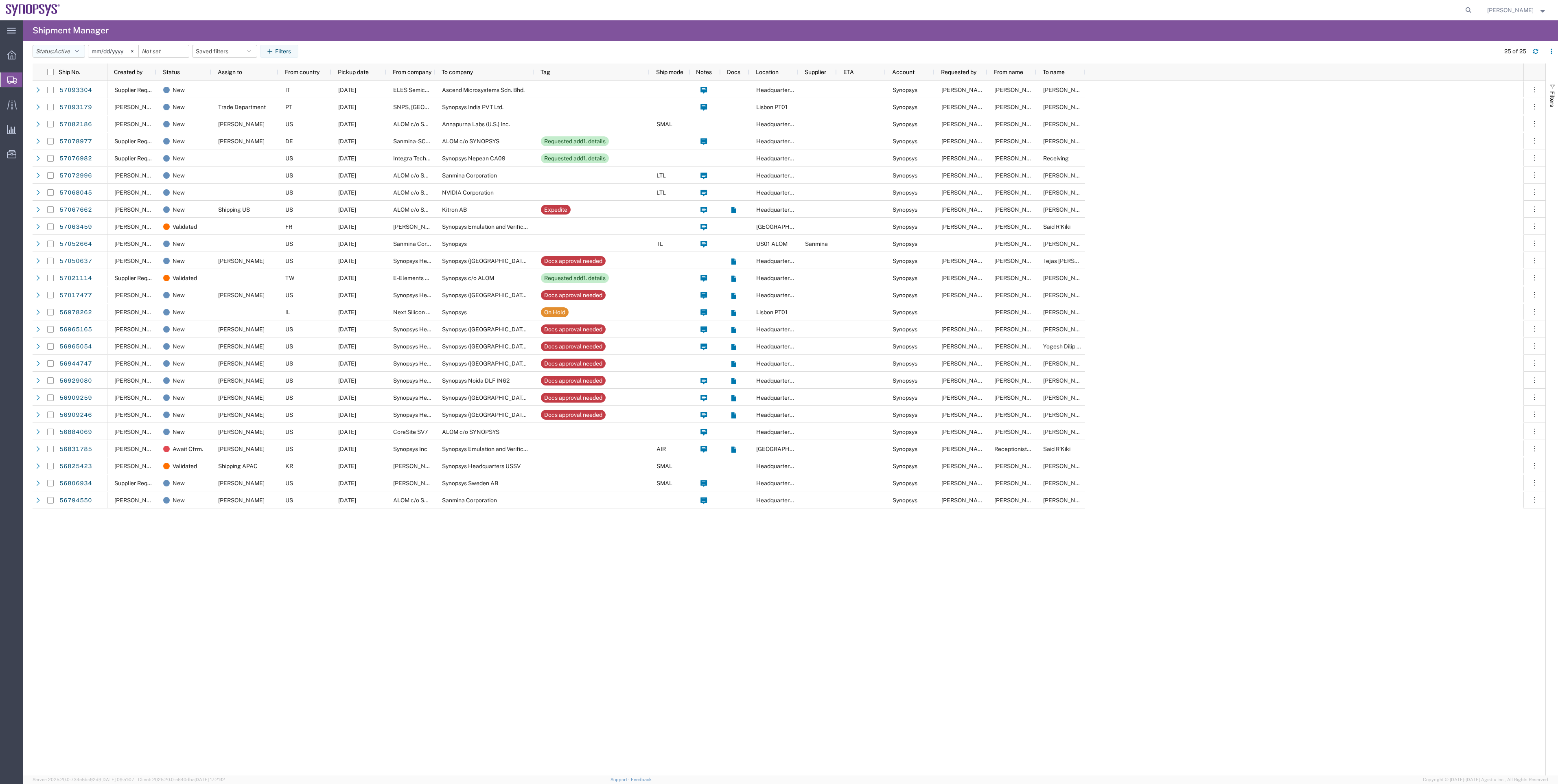
click at [78, 50] on icon "button" at bounding box center [77, 51] width 4 height 6
click at [88, 96] on span "All" at bounding box center [81, 93] width 94 height 13
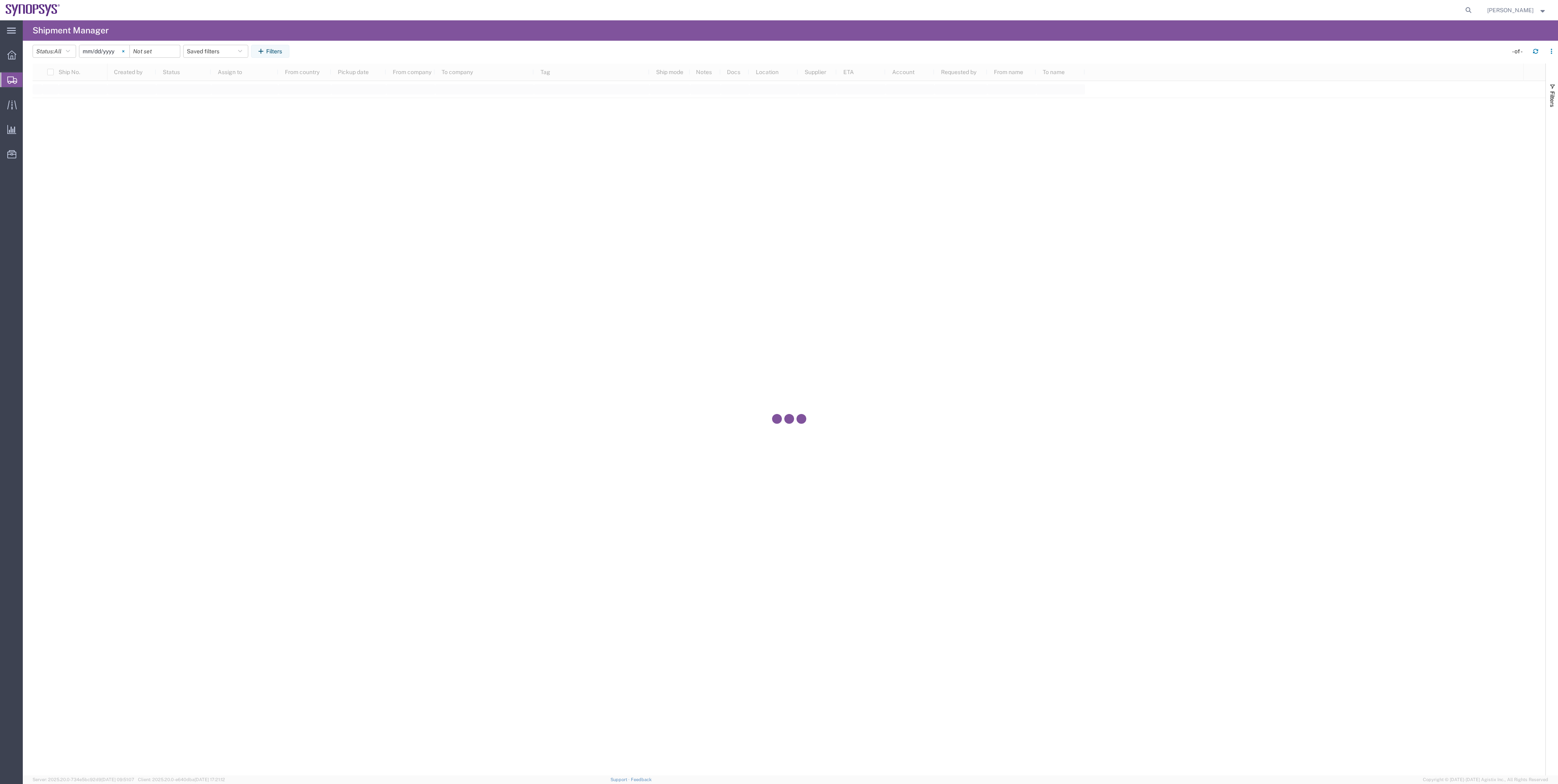
click at [130, 50] on svg-icon at bounding box center [123, 51] width 12 height 12
click at [262, 49] on button "Filters" at bounding box center [270, 50] width 38 height 13
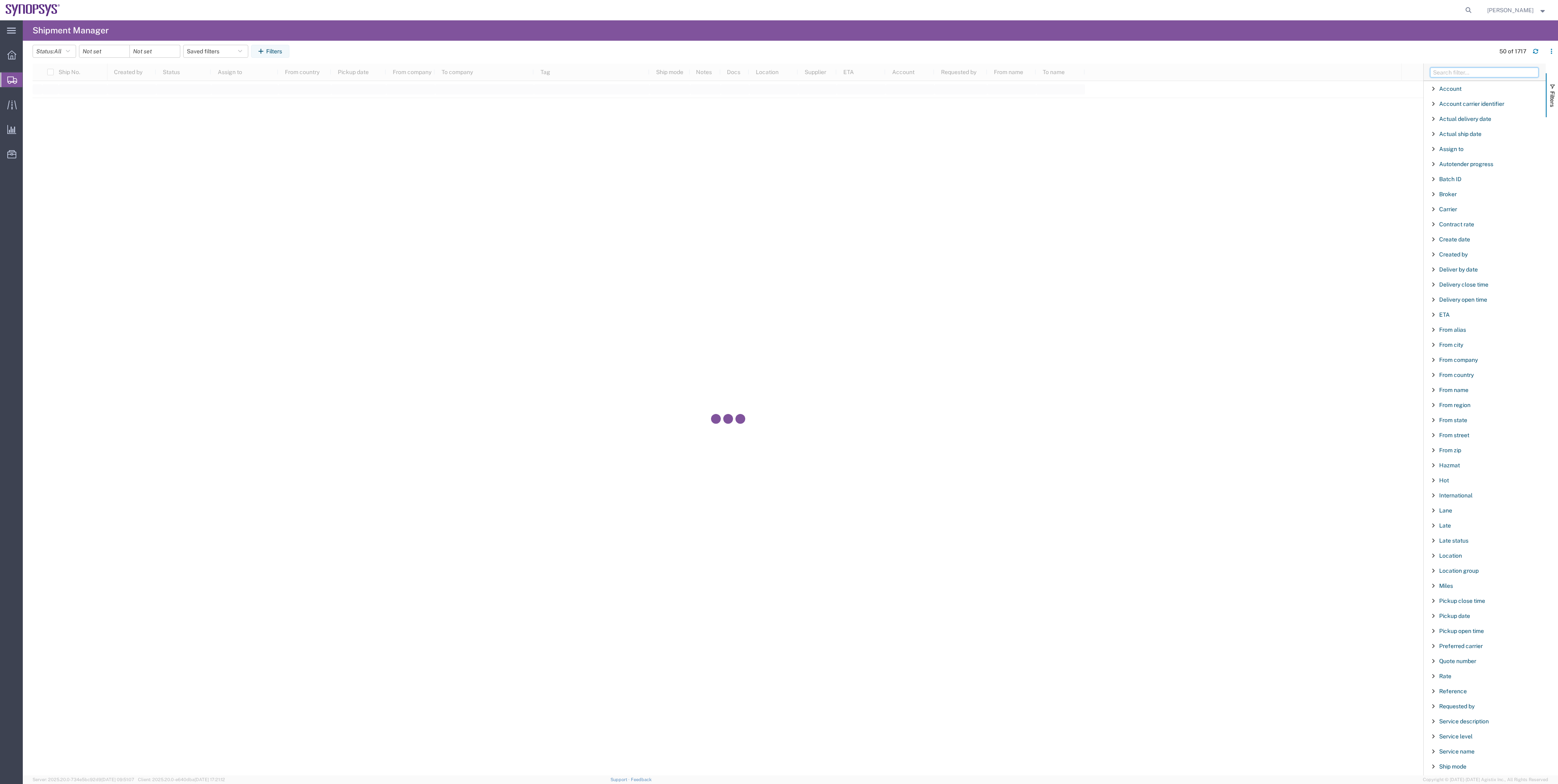
click at [1463, 75] on input "Filter Columns Input" at bounding box center [1484, 73] width 108 height 10
click at [1461, 71] on input "Filter Columns Input" at bounding box center [1484, 73] width 108 height 10
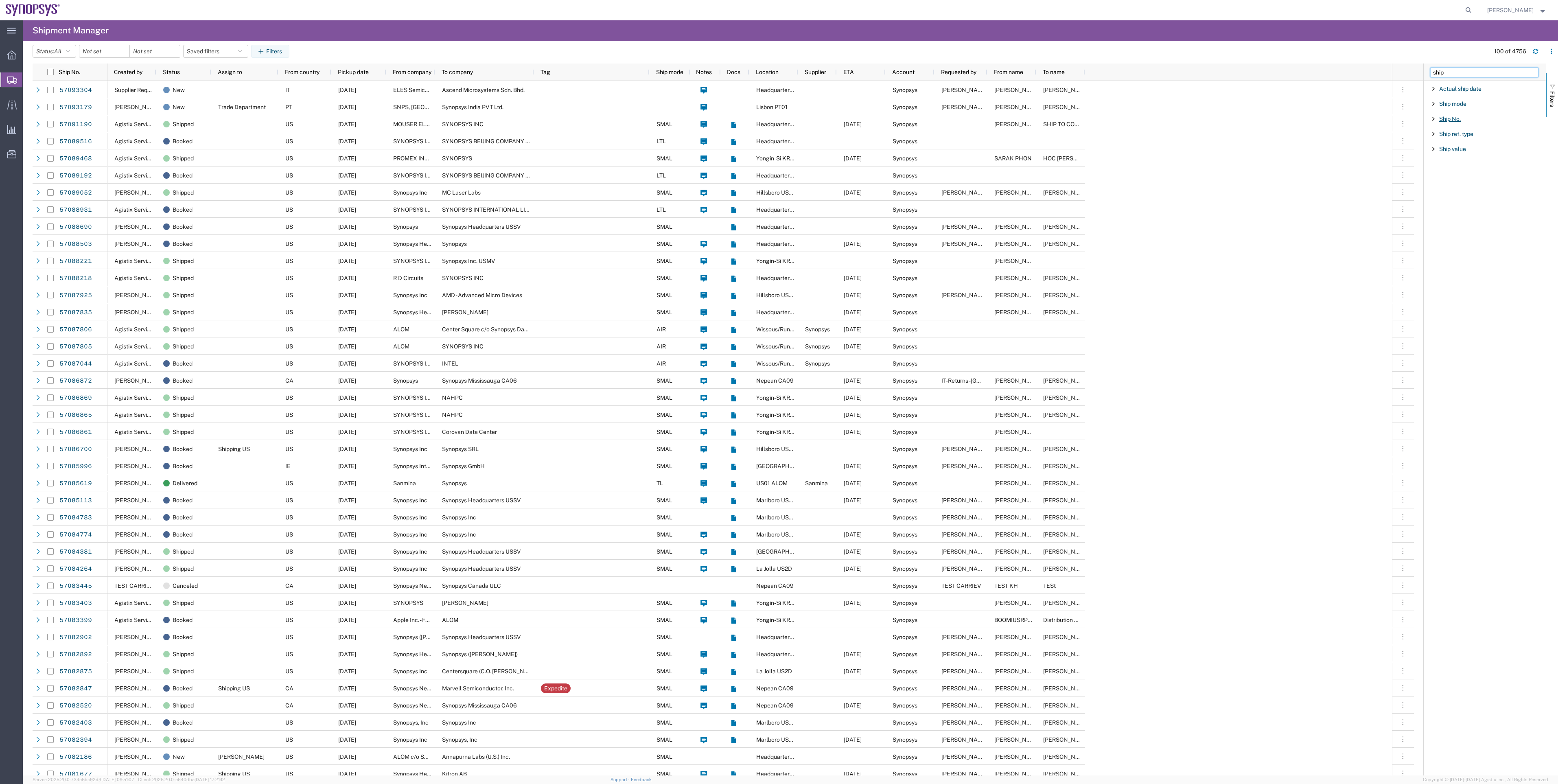
type input "ship"
click at [1459, 118] on span "Ship No." at bounding box center [1451, 118] width 22 height 7
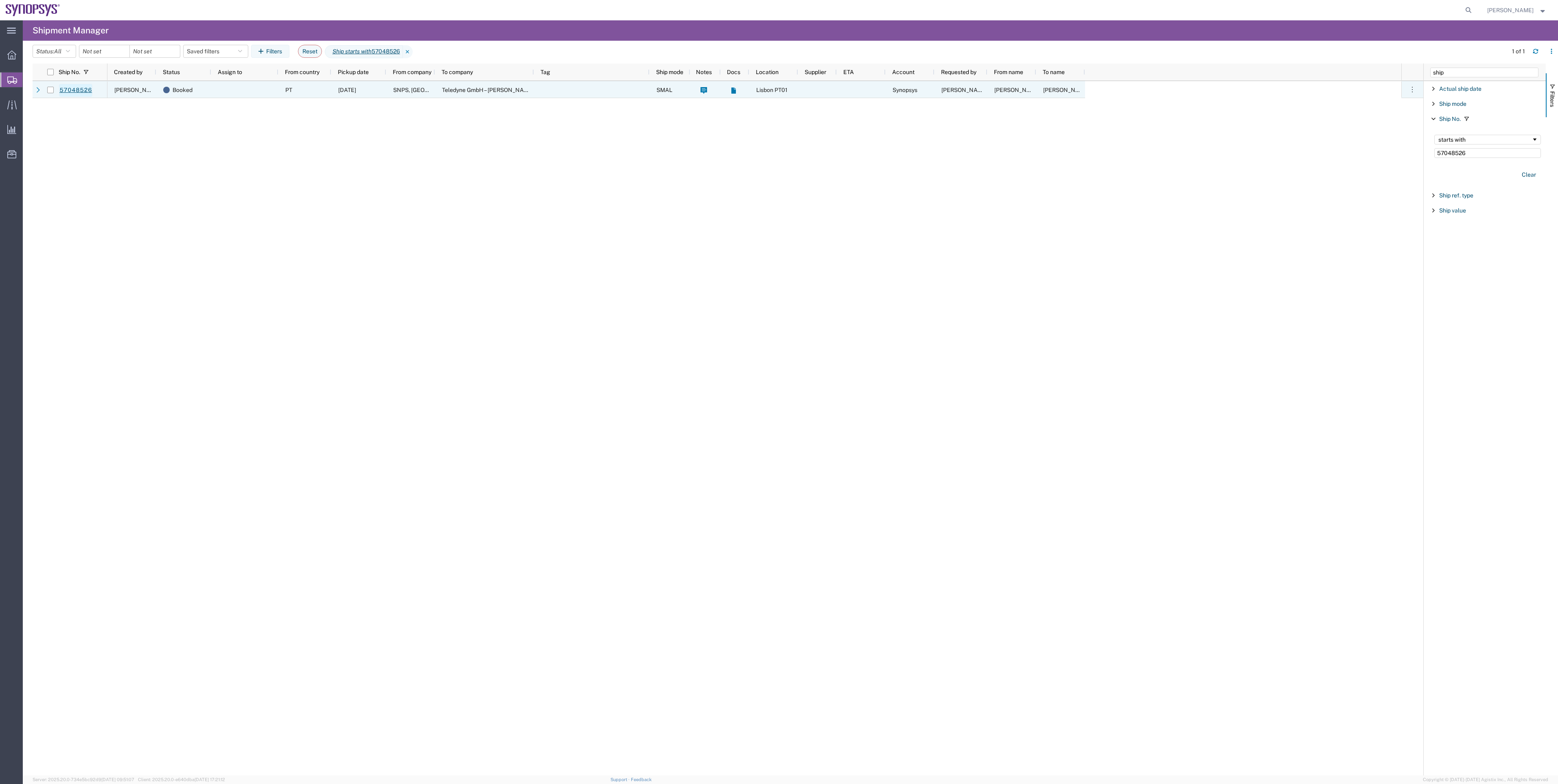
type input "57048526"
click at [81, 92] on link "57048526" at bounding box center [76, 90] width 33 height 13
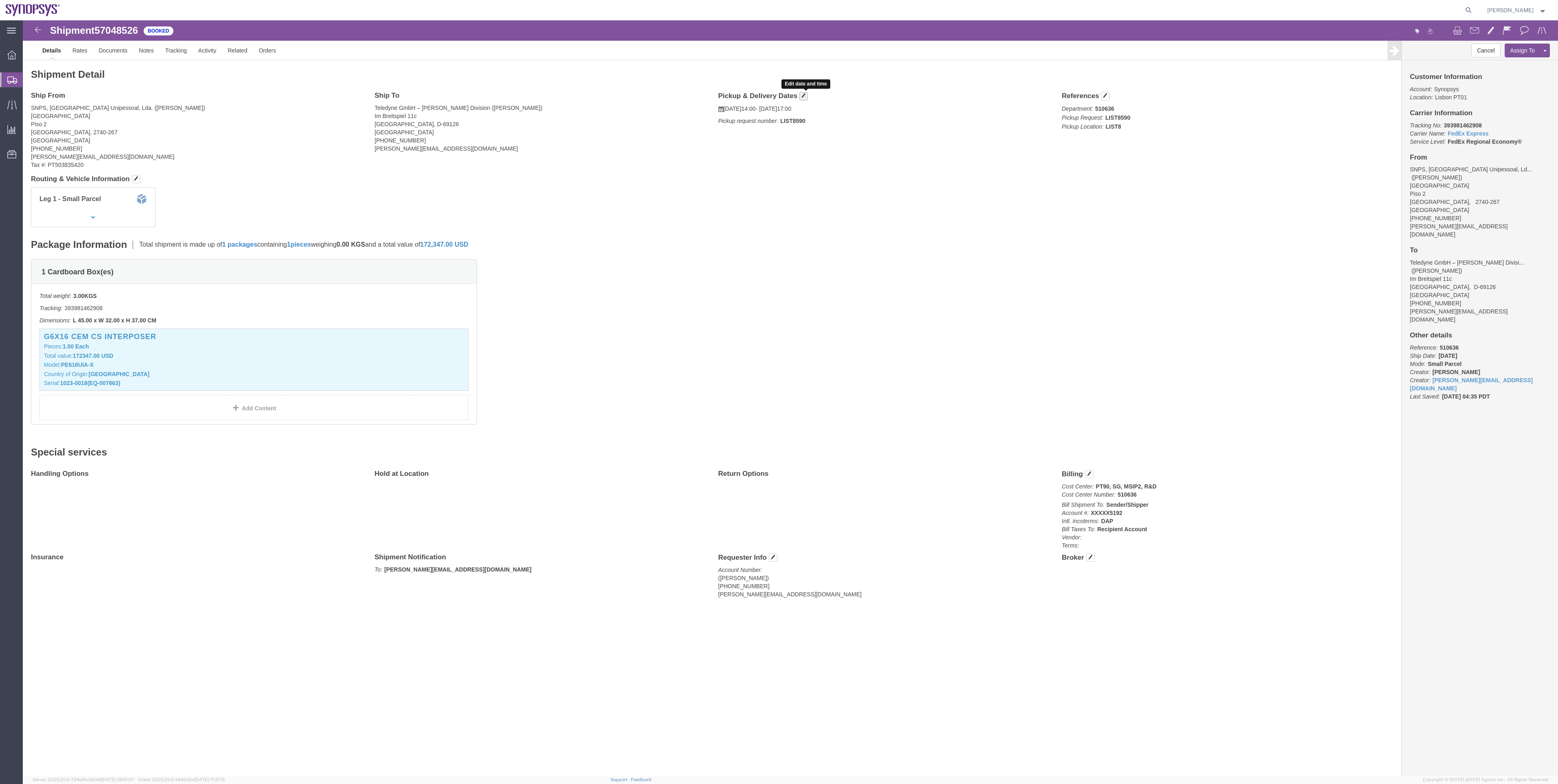
click span "button"
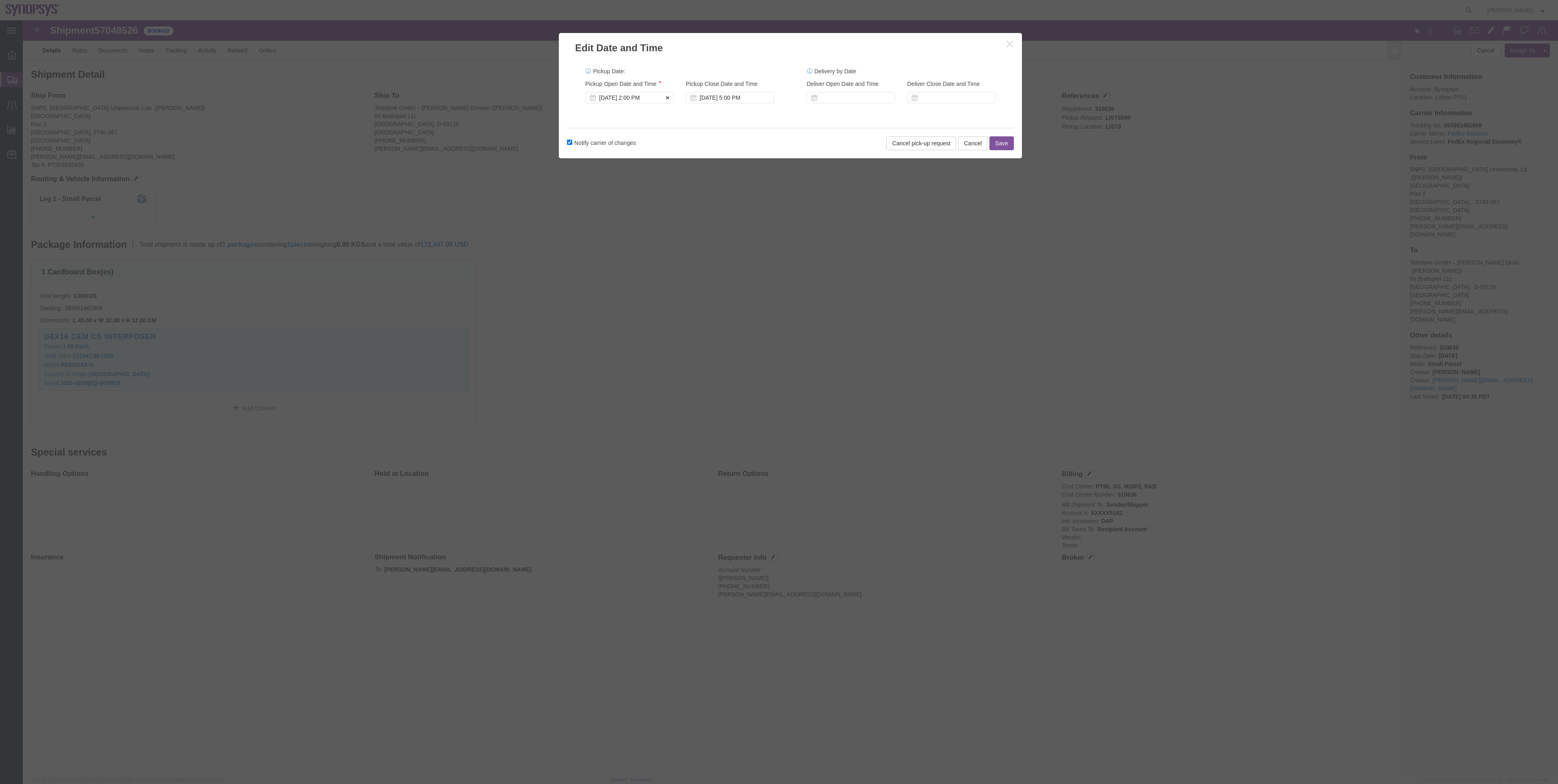
click div "Oct 07 2025 2:00 PM"
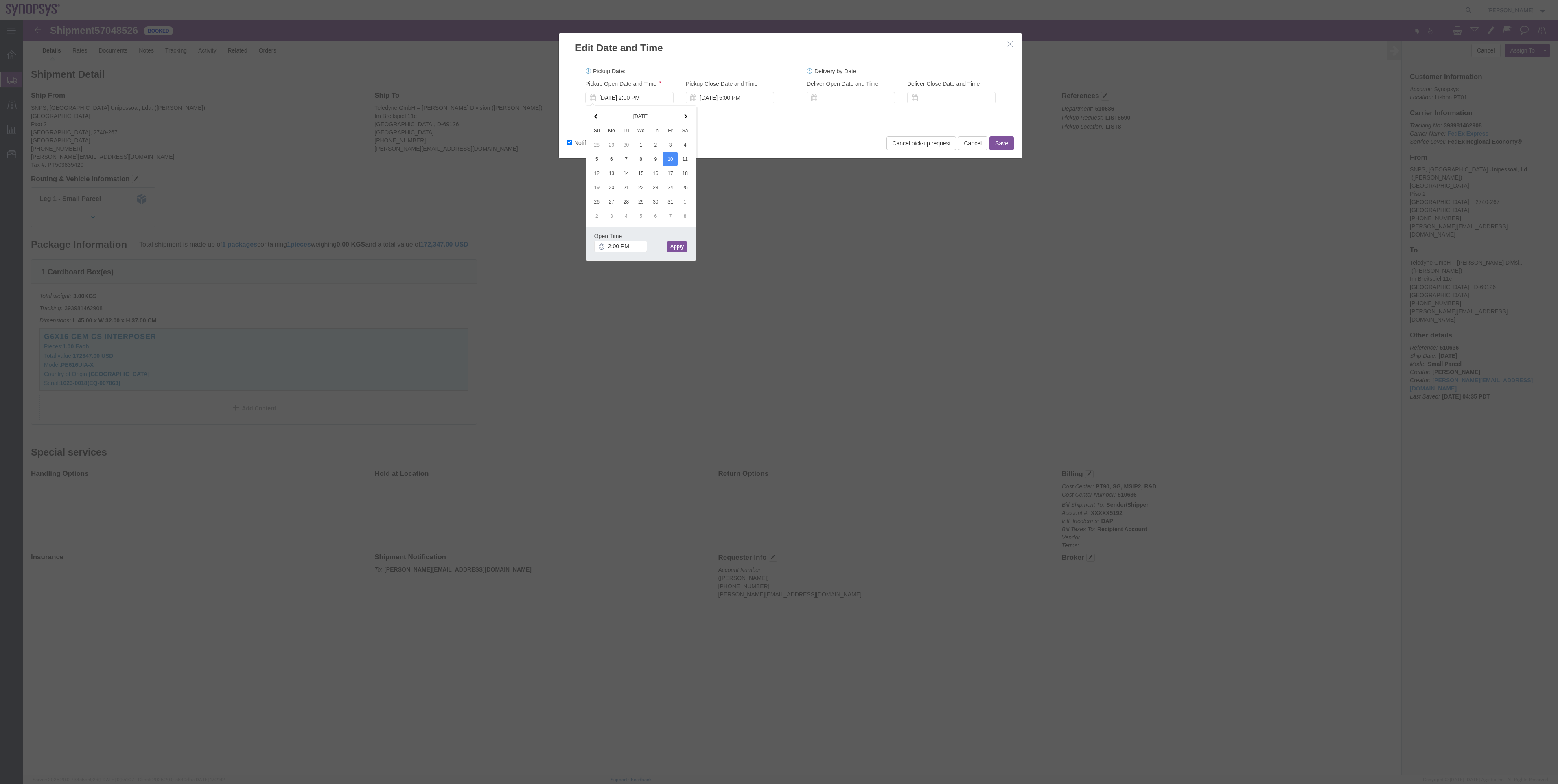
click button "Apply"
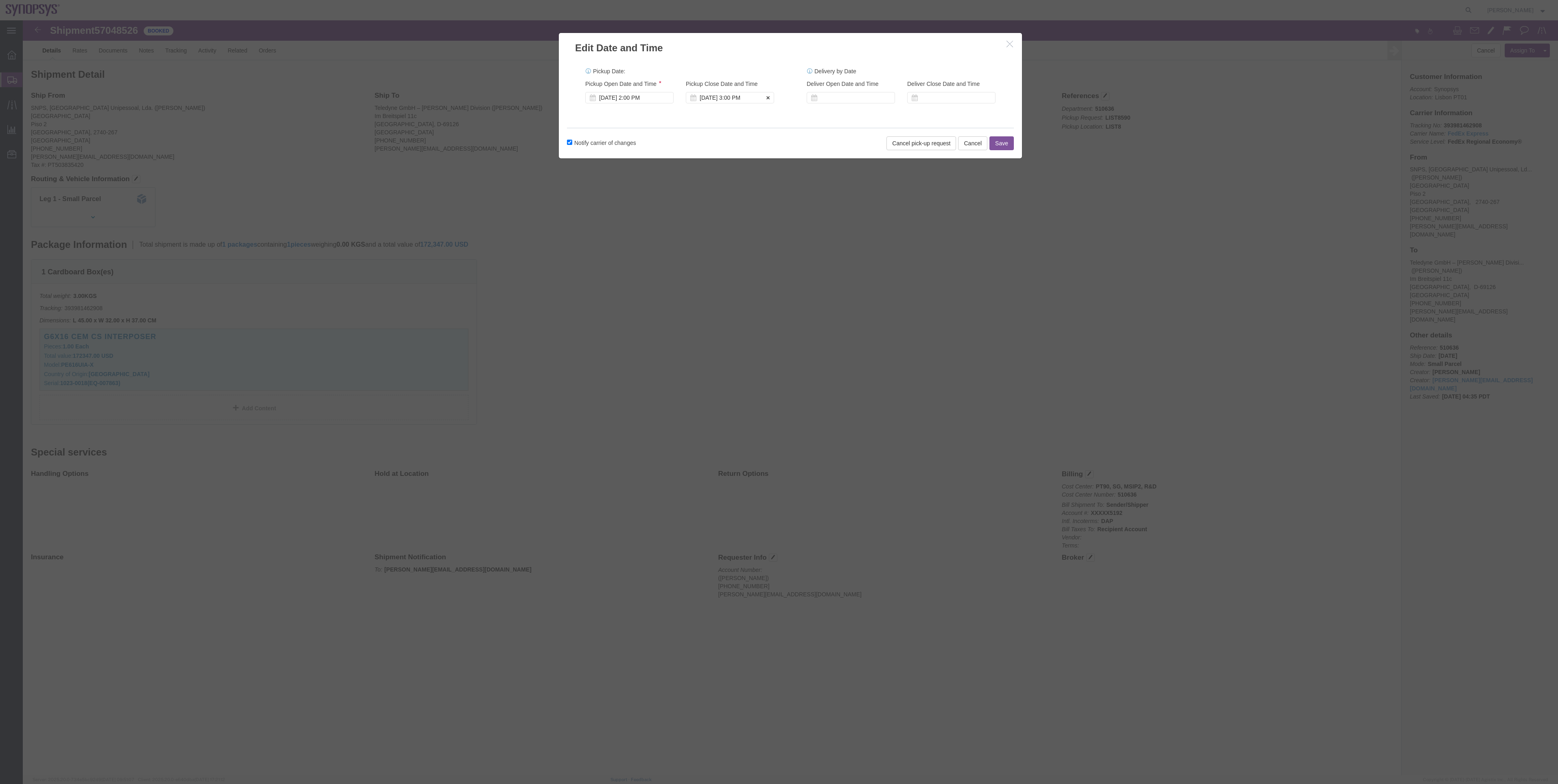
click div "Oct 10 2025 3:00 PM"
type input "5:00 PM"
click button "Apply"
click div "Pickup Start Date Pickup Start Time Pickup Open Date and Time Oct 10 2025 2:00 …"
click button "Save"
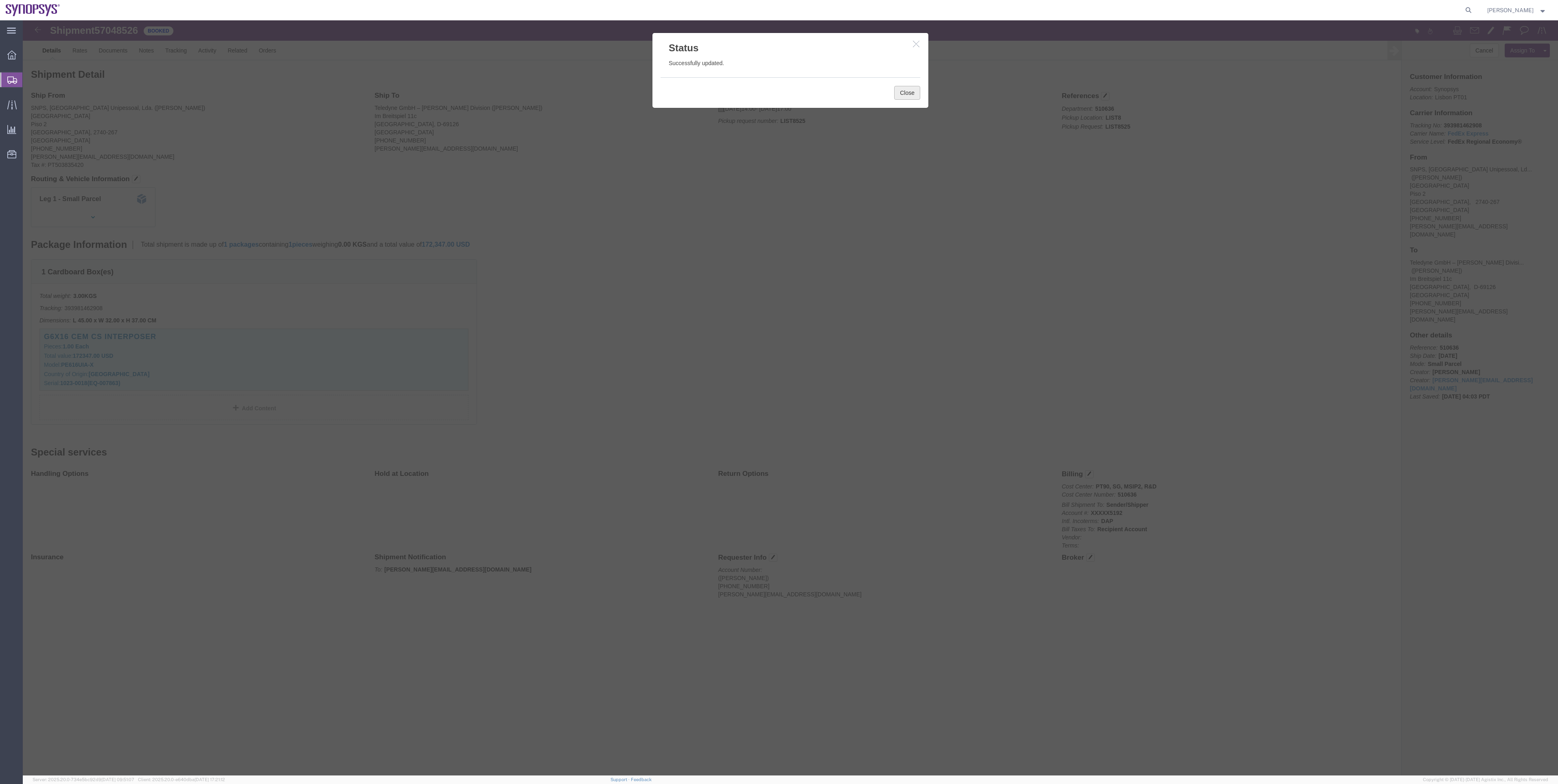
click button "Close"
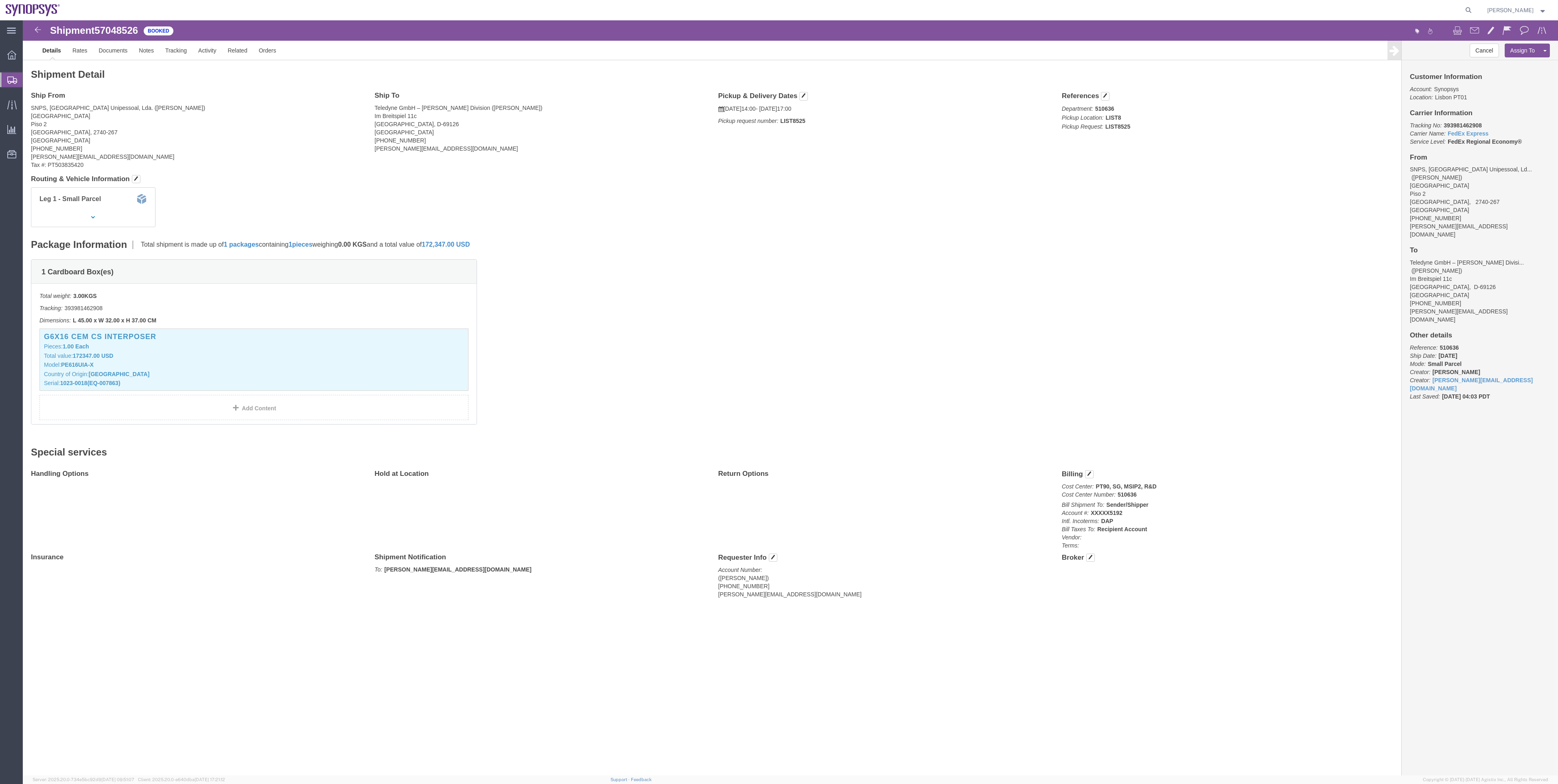
click at [0, 0] on span "Shipment Manager" at bounding box center [0, 0] width 0 height 0
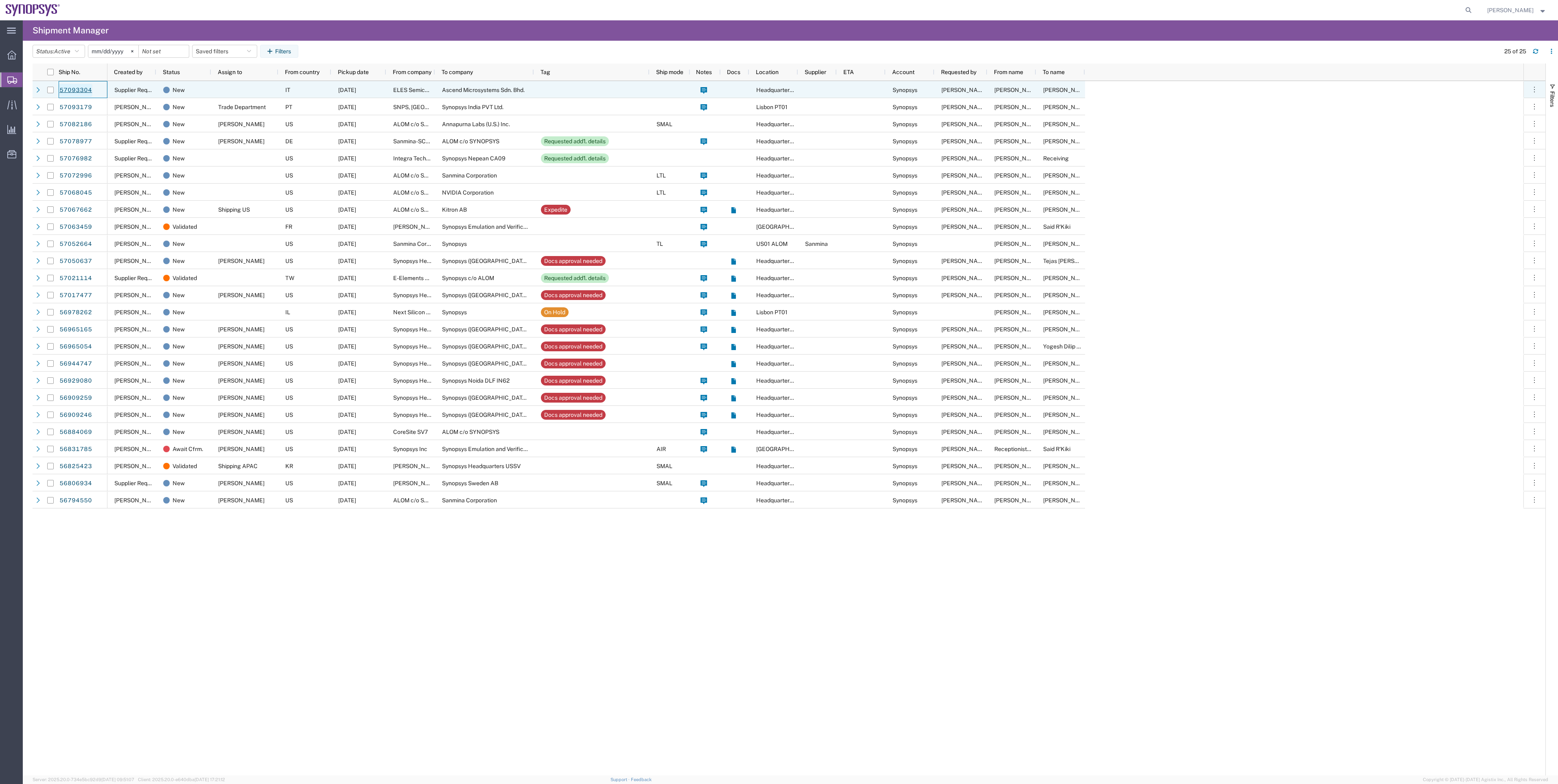
click at [65, 91] on link "57093304" at bounding box center [76, 90] width 33 height 13
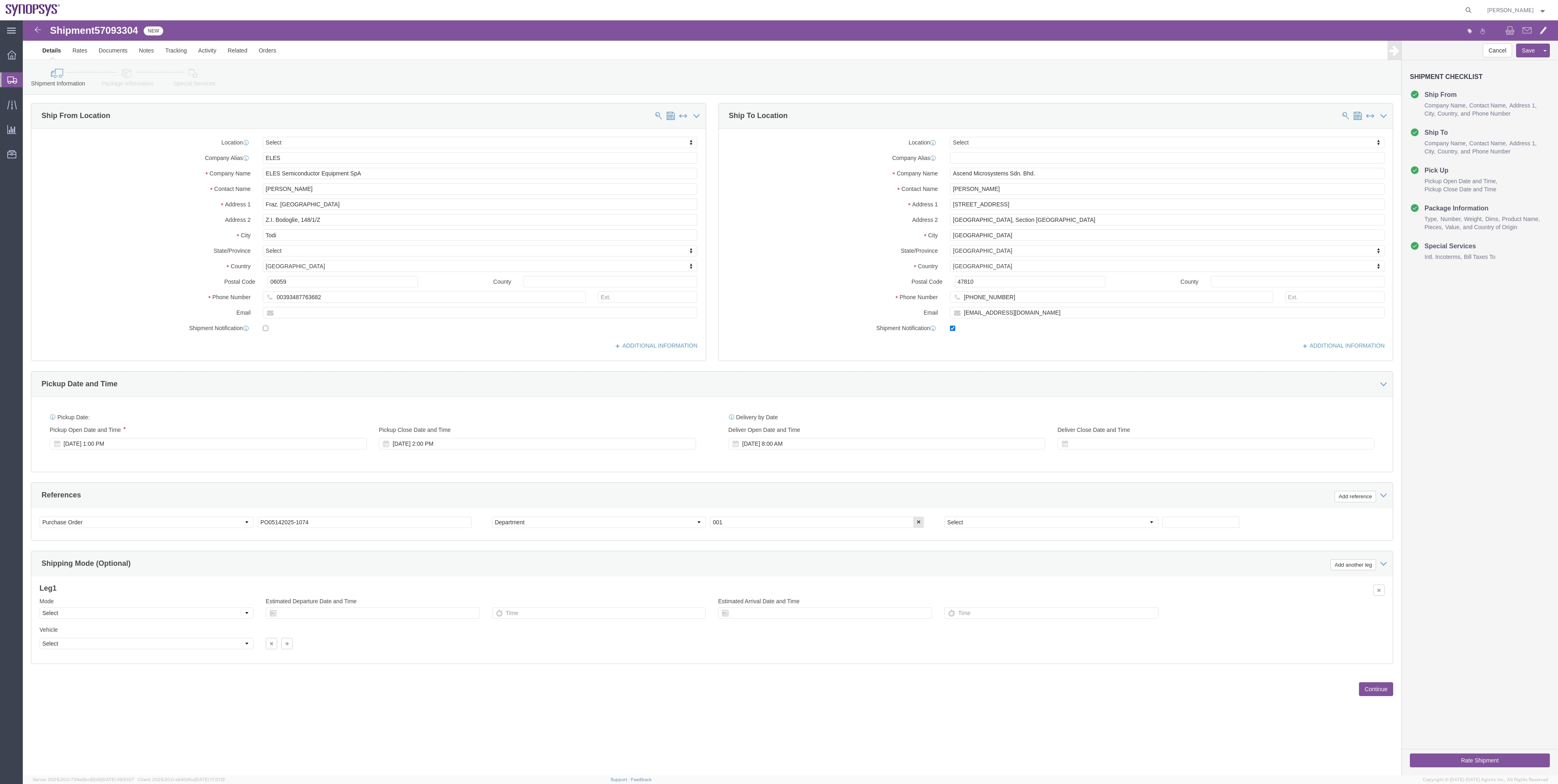
select select
click link "Package Information"
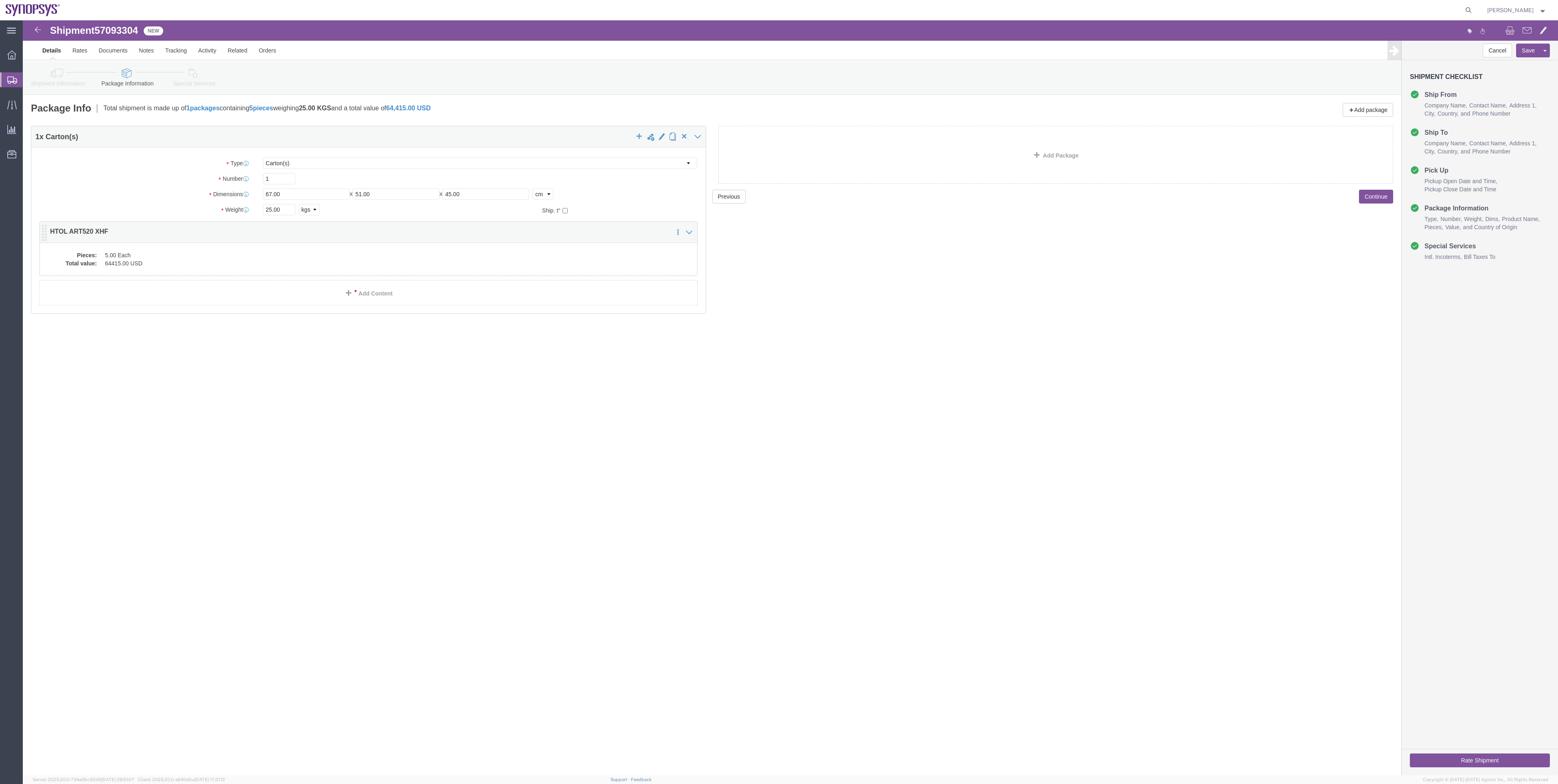
click dd "5.00 Each"
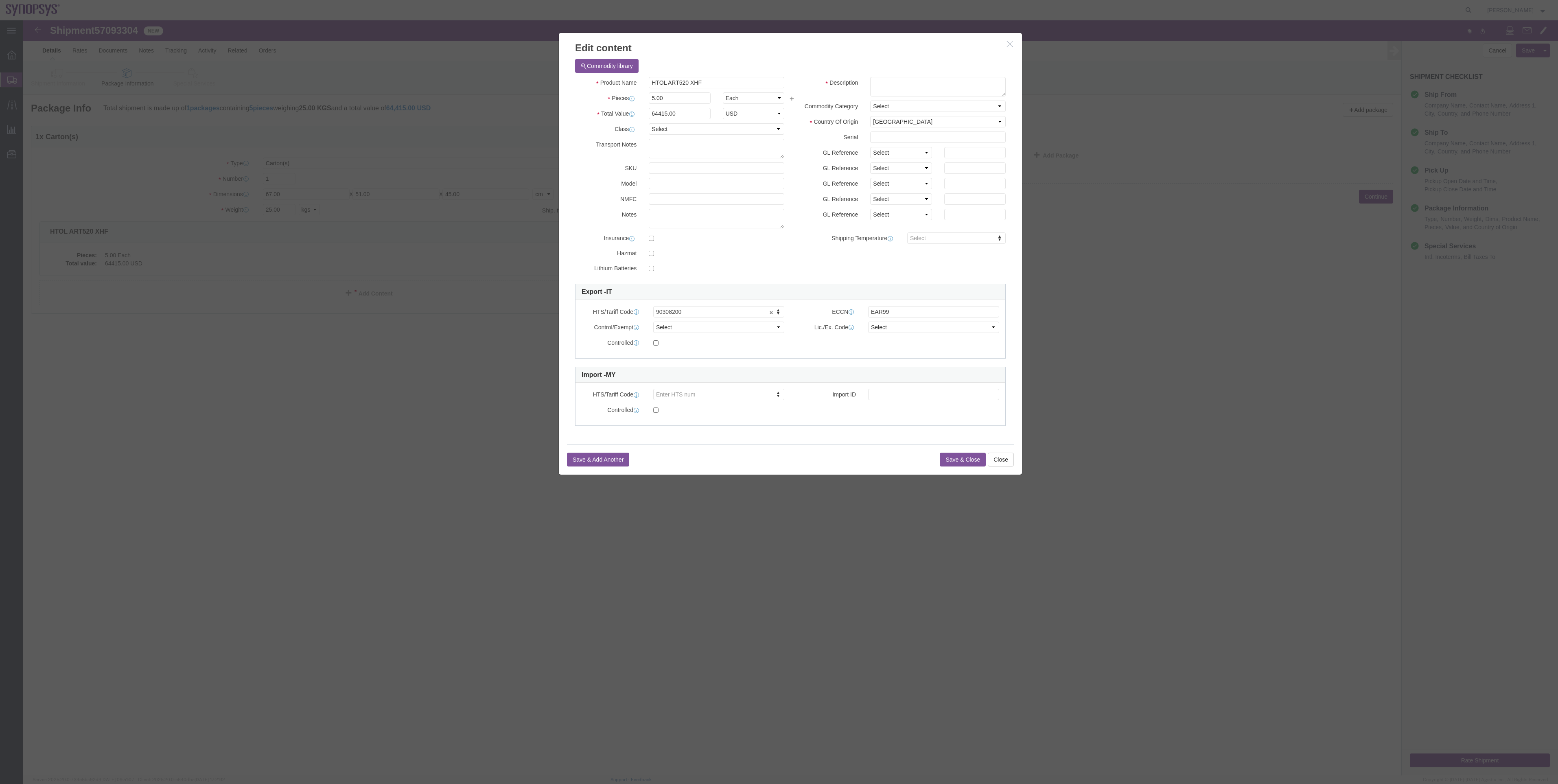
click button "button"
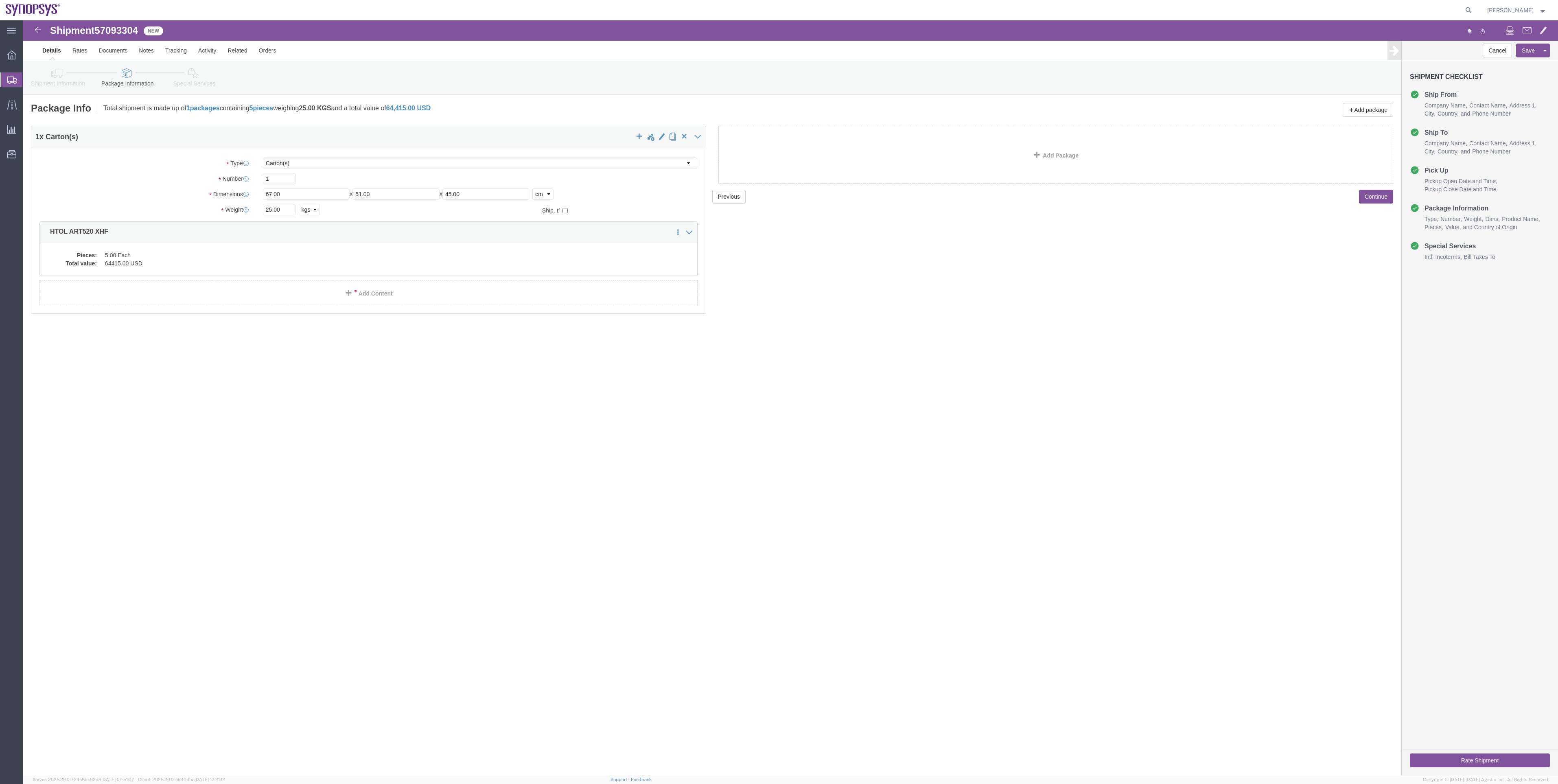
click link "Special Services"
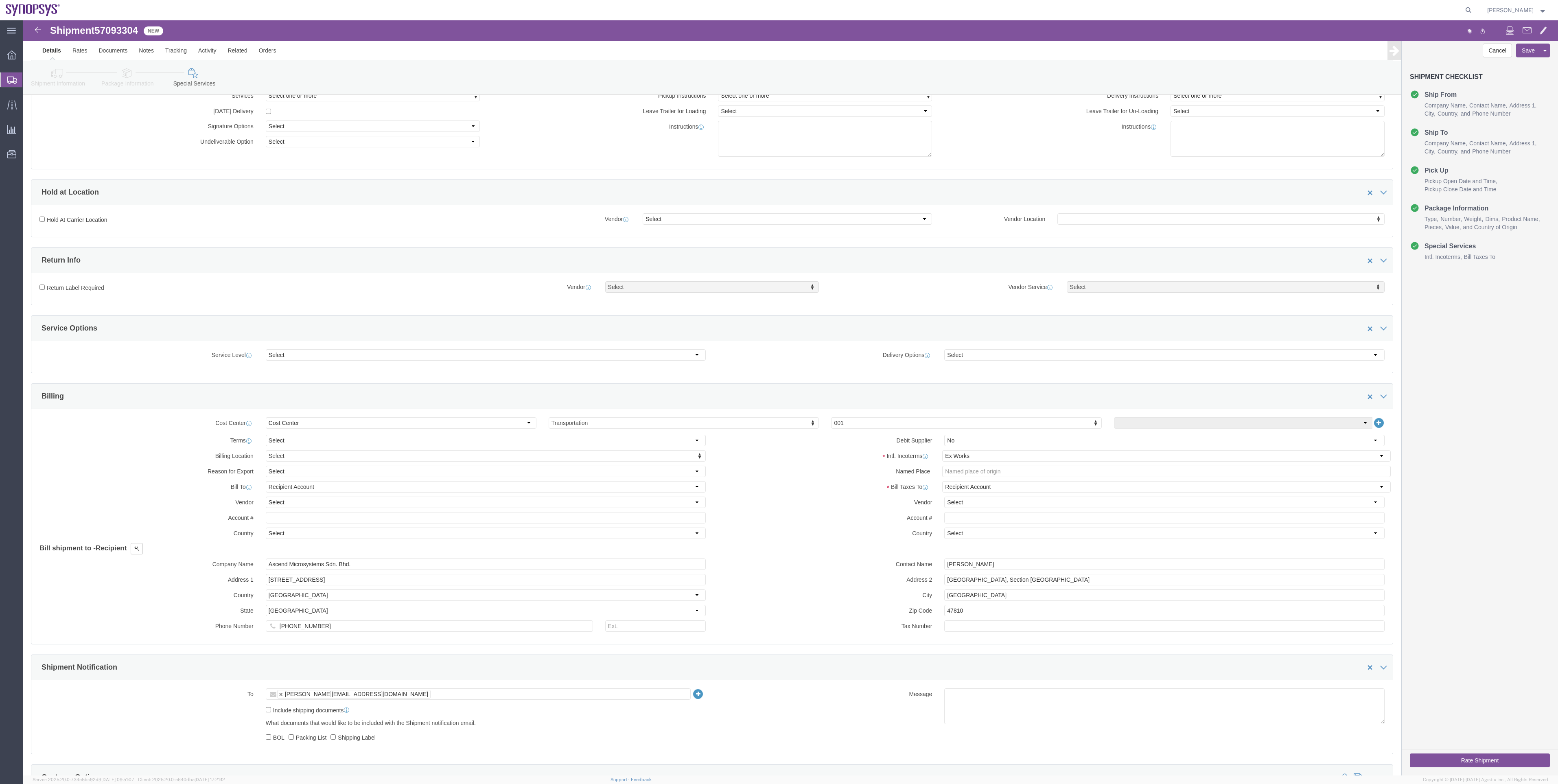
scroll to position [61, 0]
click link "Documents"
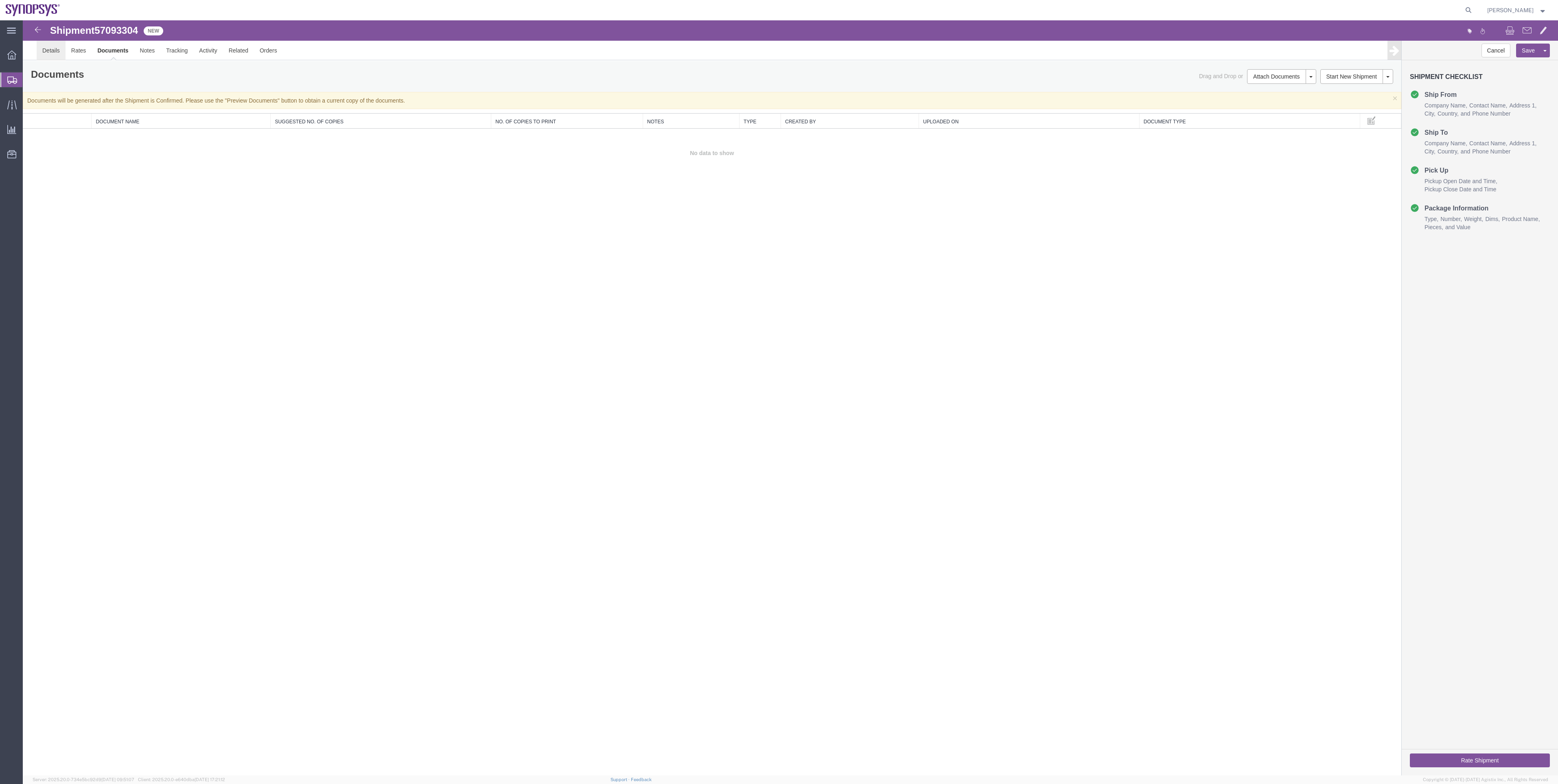
click at [54, 57] on link "Details" at bounding box center [50, 50] width 29 height 20
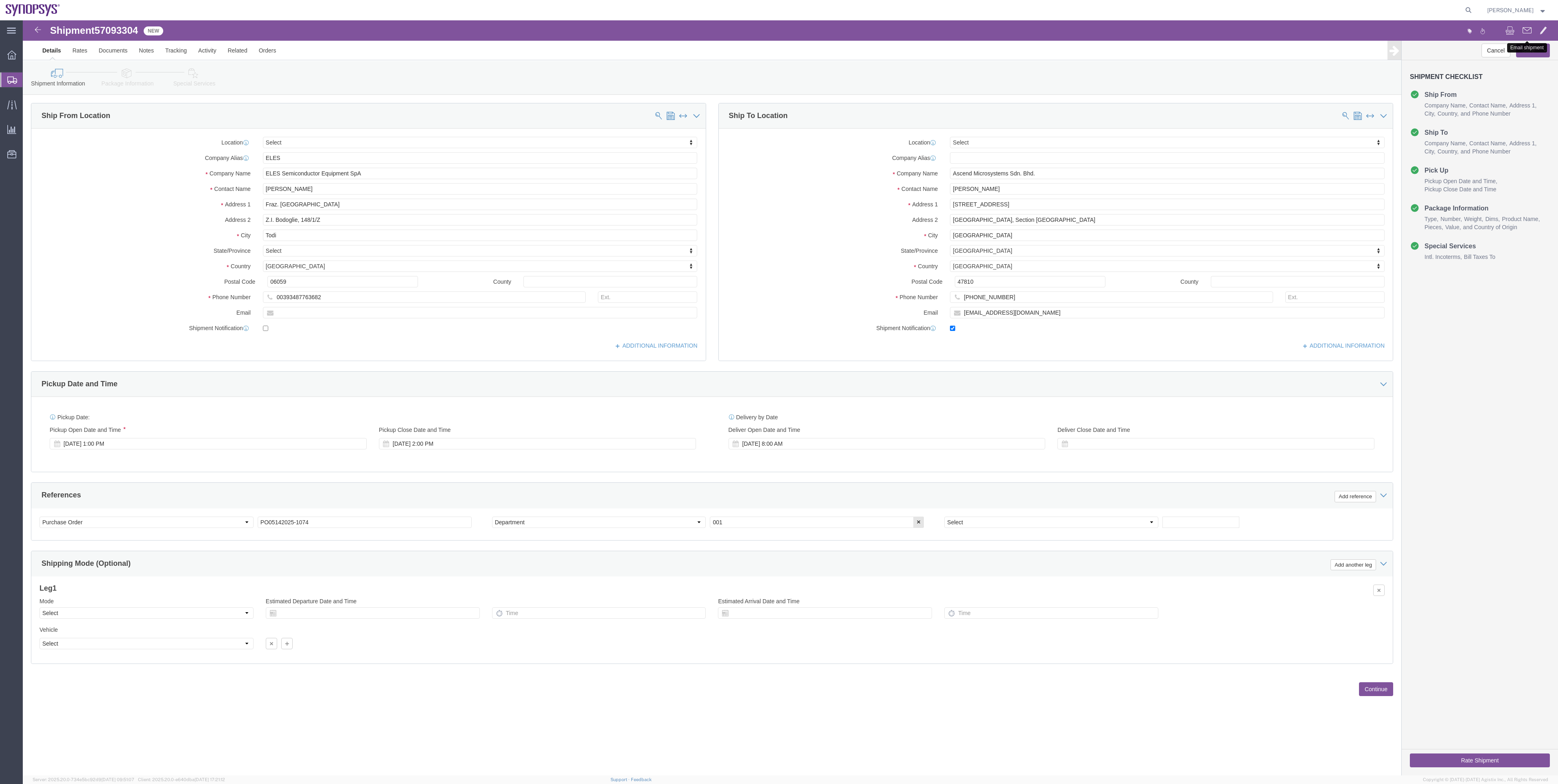
click span
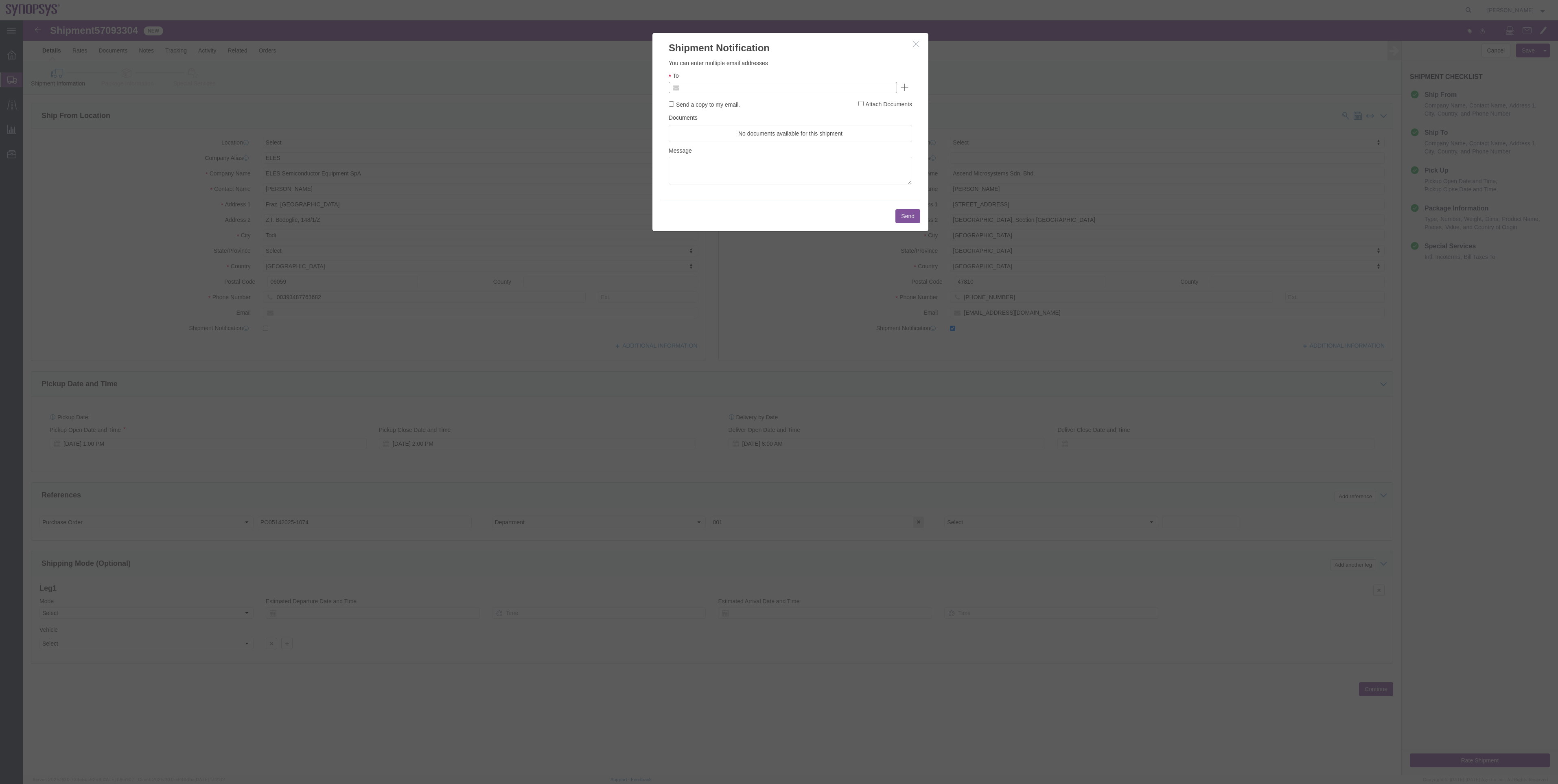
click input "text"
type input "rvarela@synopsys.com"
click button "Send"
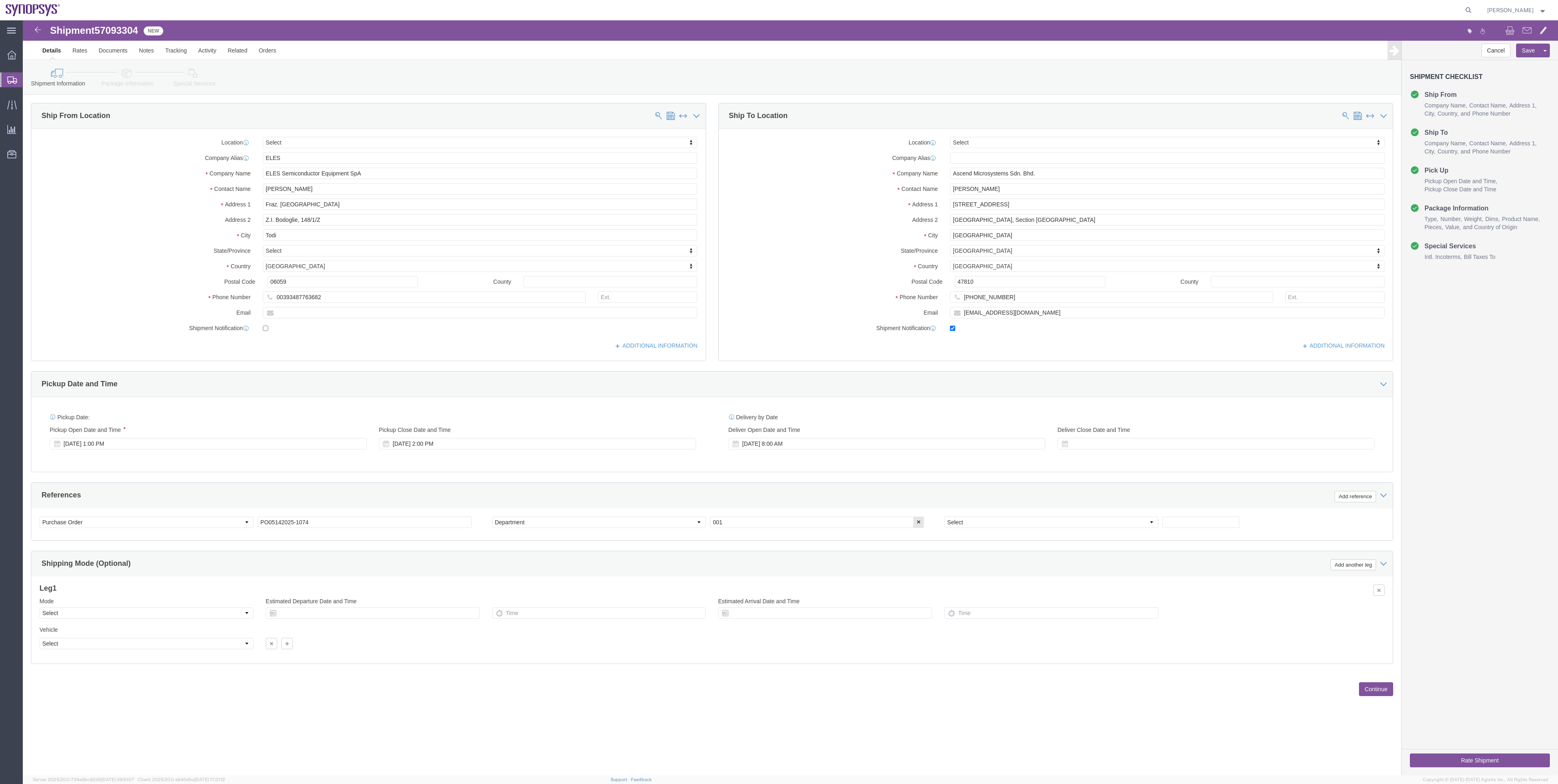
click link "Special Services"
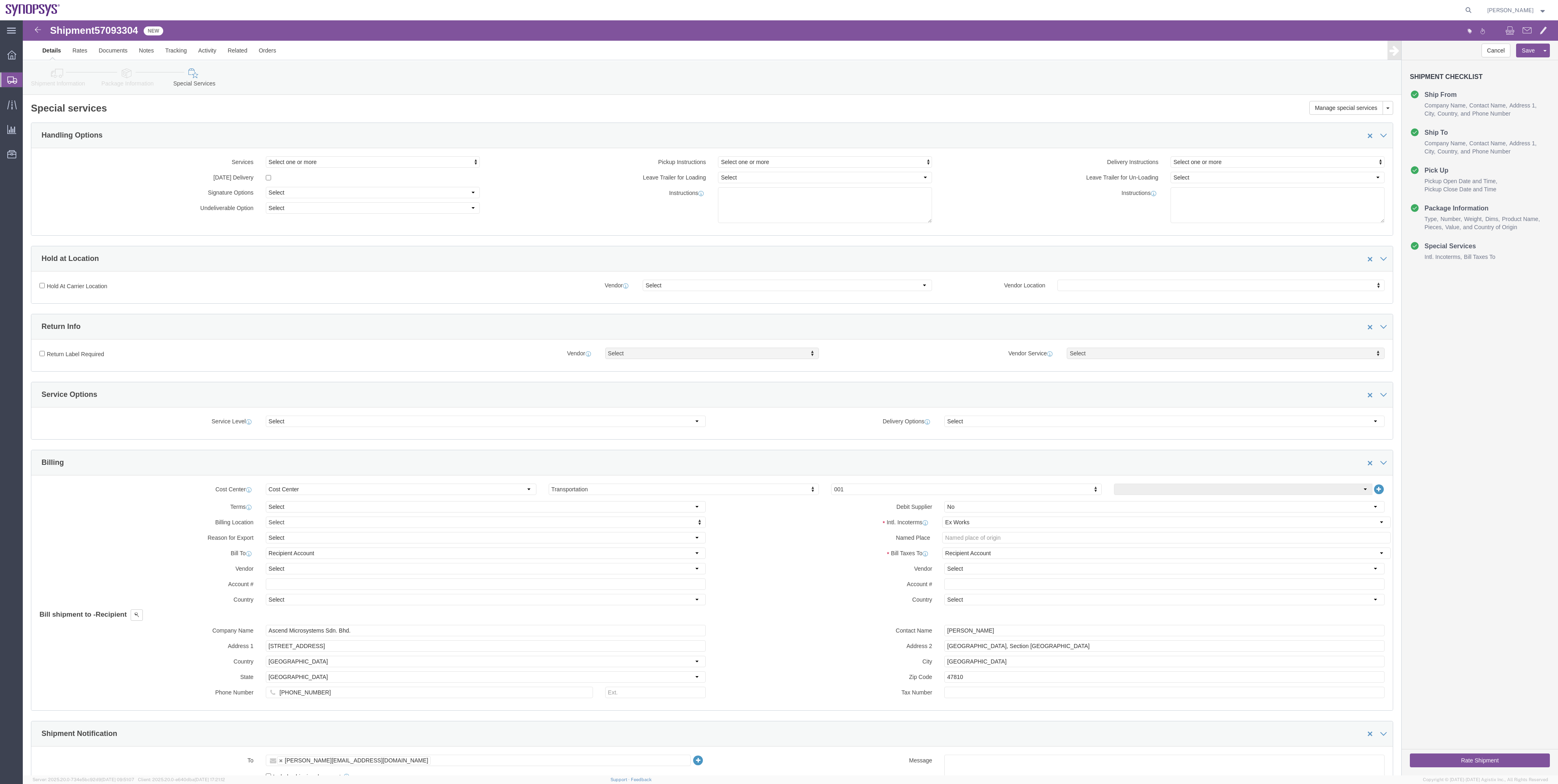
click link "Shipment Information"
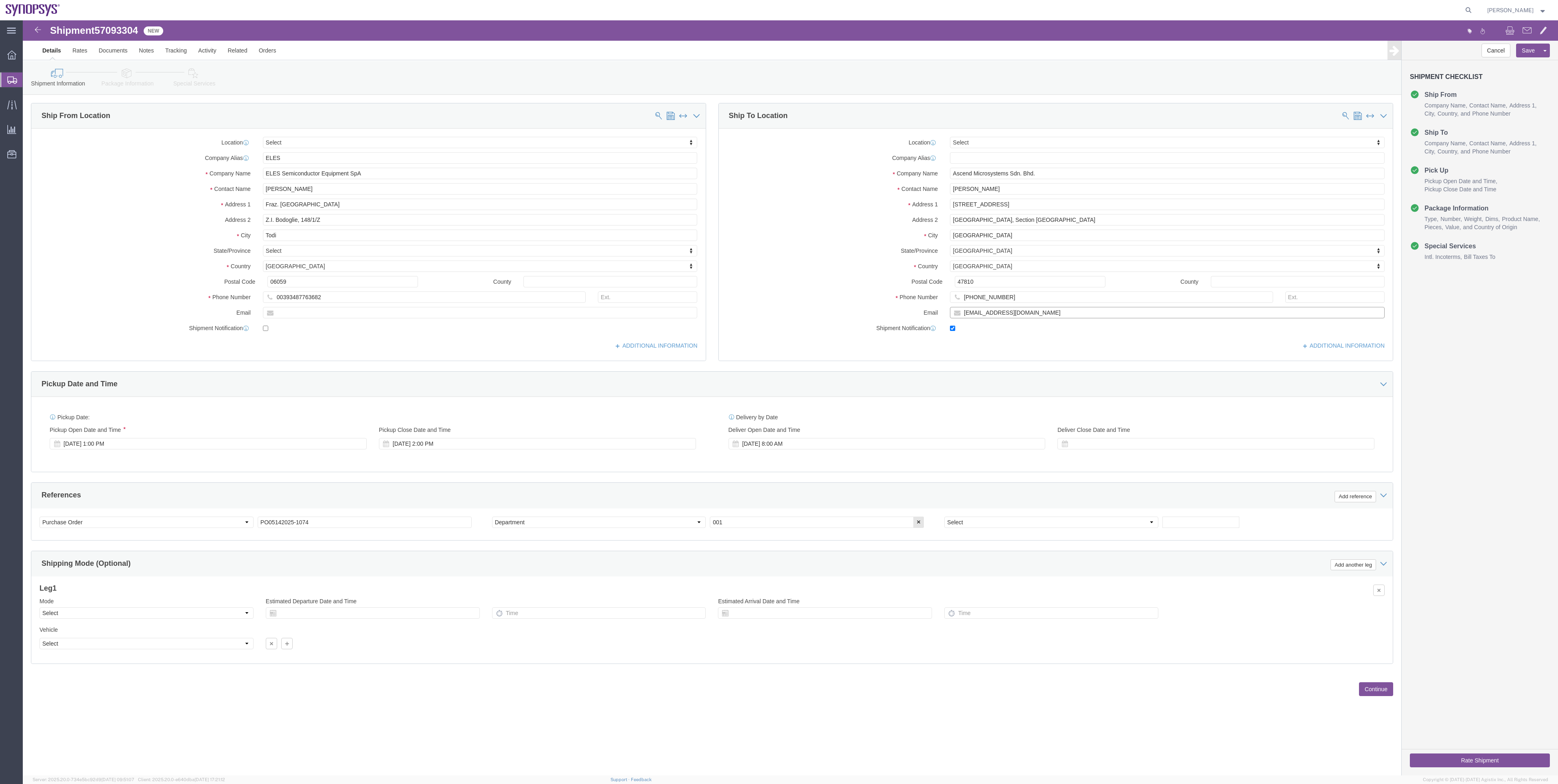
drag, startPoint x: 1025, startPoint y: 294, endPoint x: 901, endPoint y: 294, distance: 124.0
click div "Email niam@synopsys.com"
drag, startPoint x: 37, startPoint y: 90, endPoint x: 39, endPoint y: 98, distance: 8.2
click at [0, 0] on span "Shipment Manager" at bounding box center [0, 0] width 0 height 0
